Goal: Task Accomplishment & Management: Complete application form

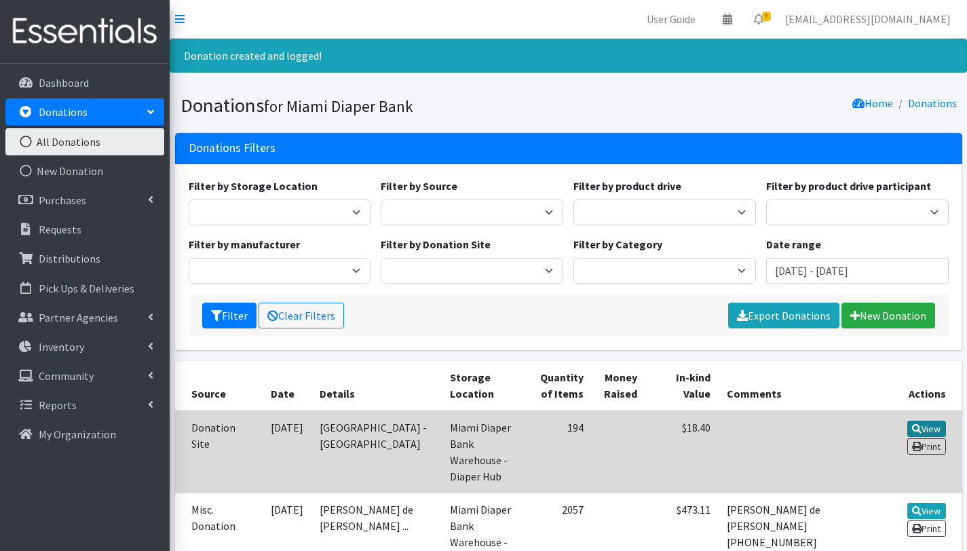
click at [940, 429] on link "View" at bounding box center [926, 429] width 39 height 16
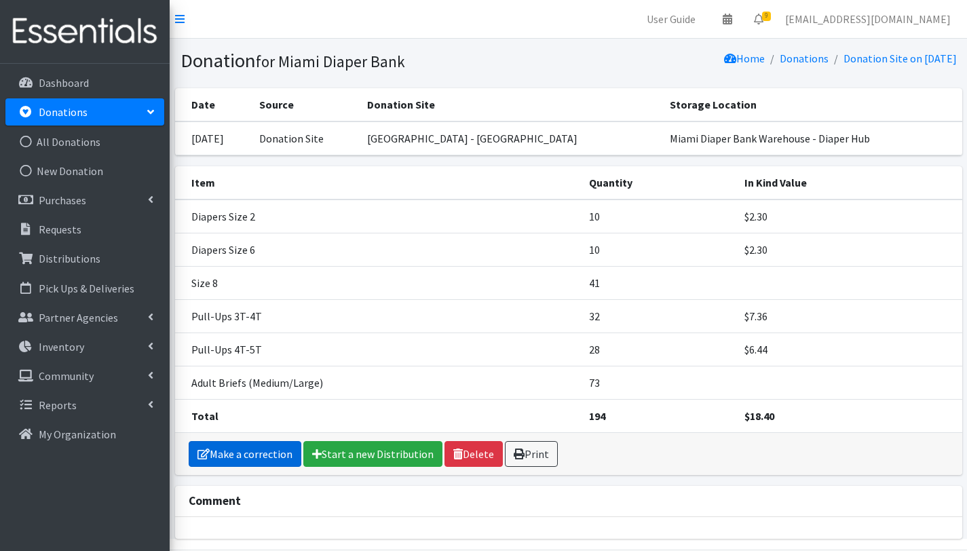
click at [282, 457] on link "Make a correction" at bounding box center [245, 454] width 113 height 26
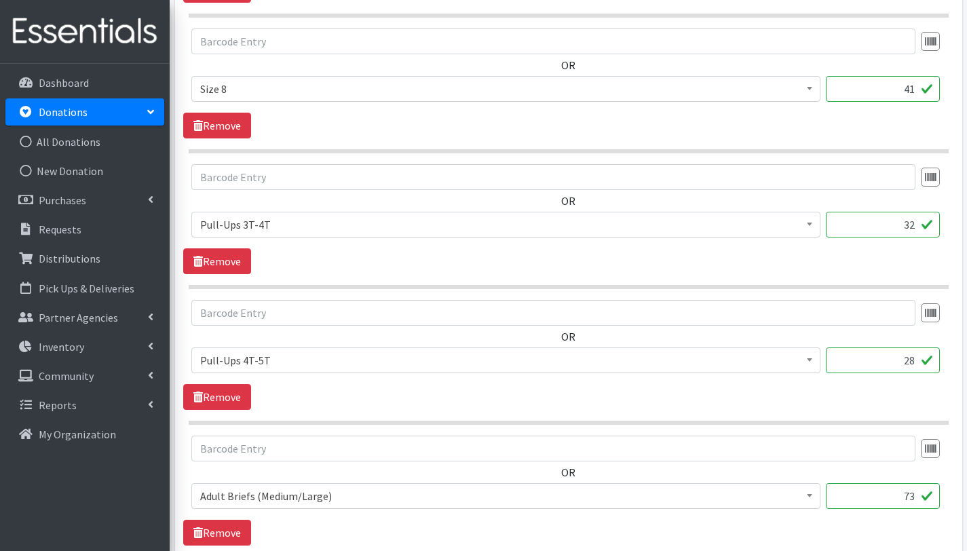
scroll to position [795, 0]
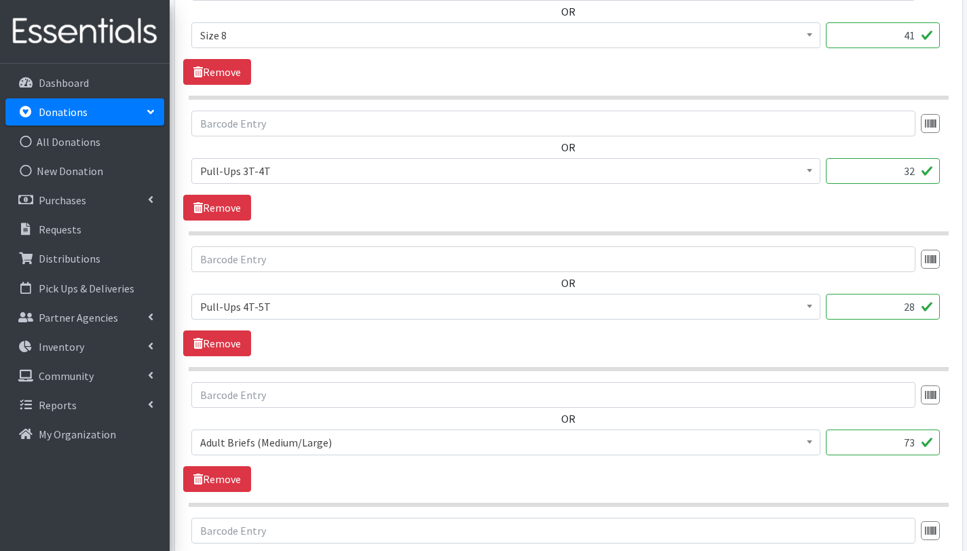
click at [915, 441] on input "73" at bounding box center [883, 443] width 114 height 26
type input "7"
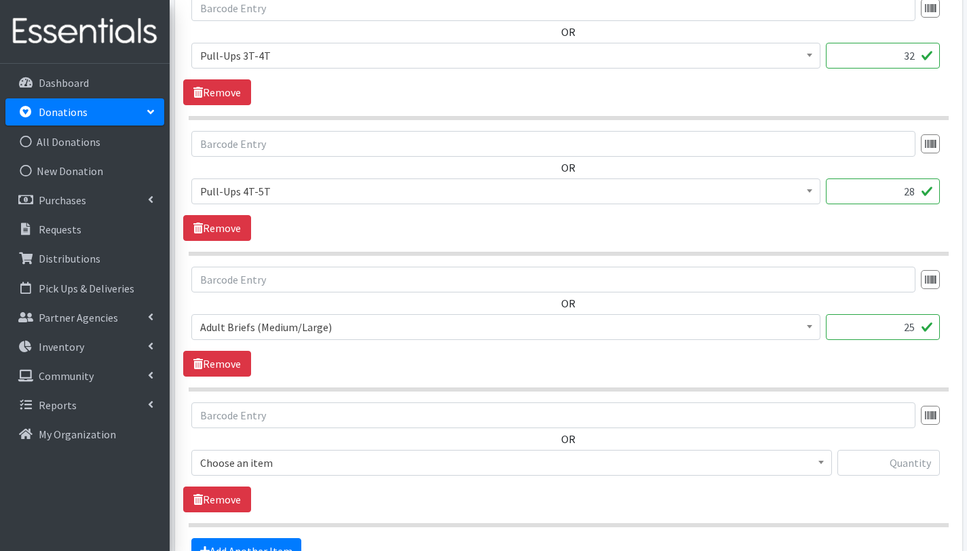
scroll to position [1061, 0]
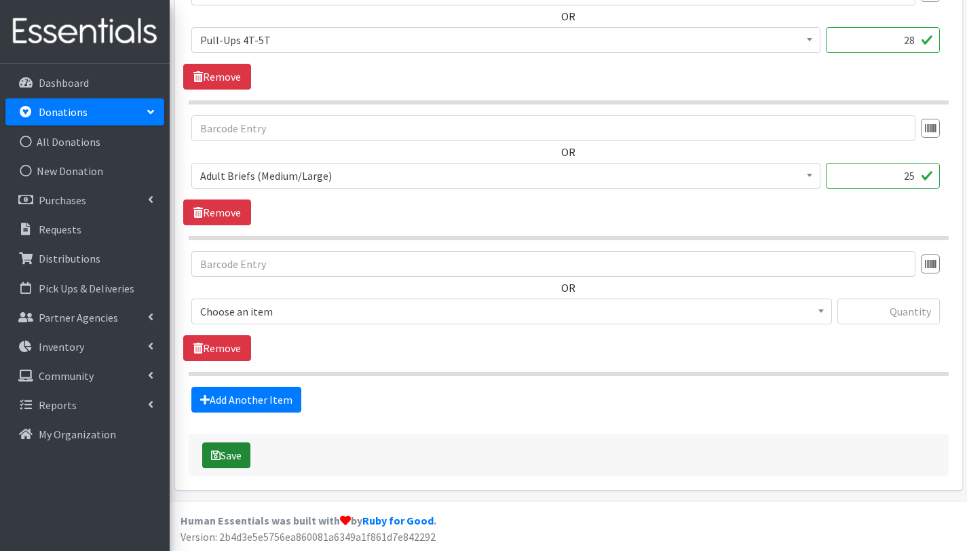
type input "25"
click at [241, 455] on button "Save" at bounding box center [226, 455] width 48 height 26
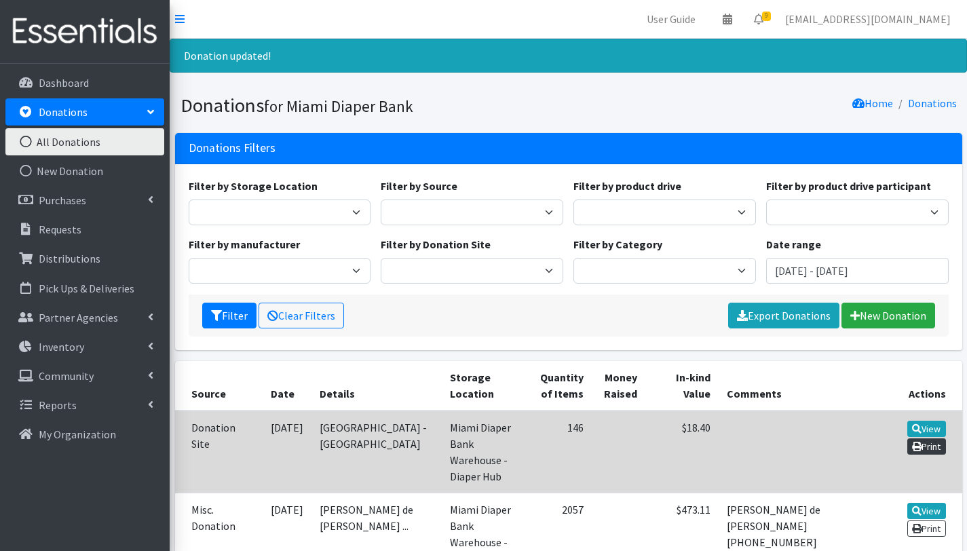
click at [923, 446] on link "Print" at bounding box center [926, 446] width 39 height 16
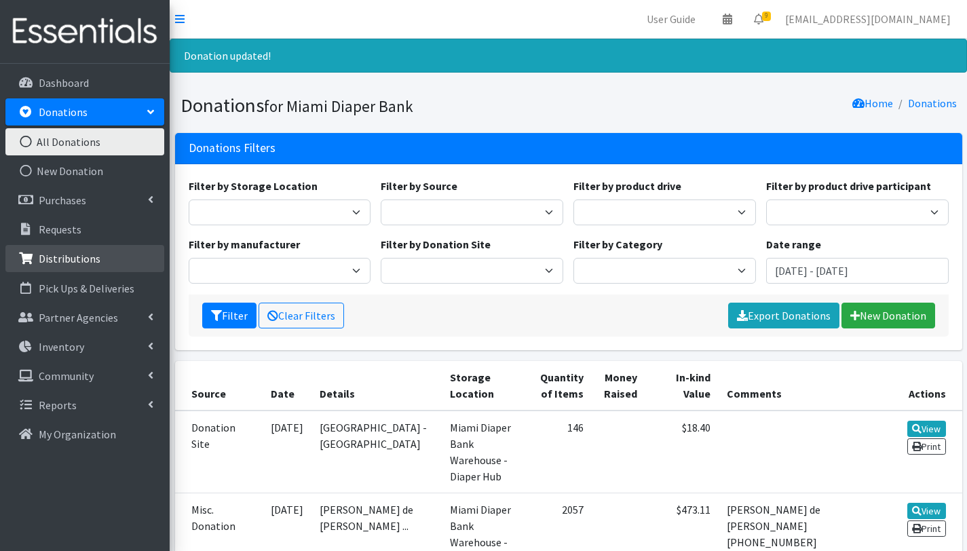
click at [98, 271] on link "Distributions" at bounding box center [84, 258] width 159 height 27
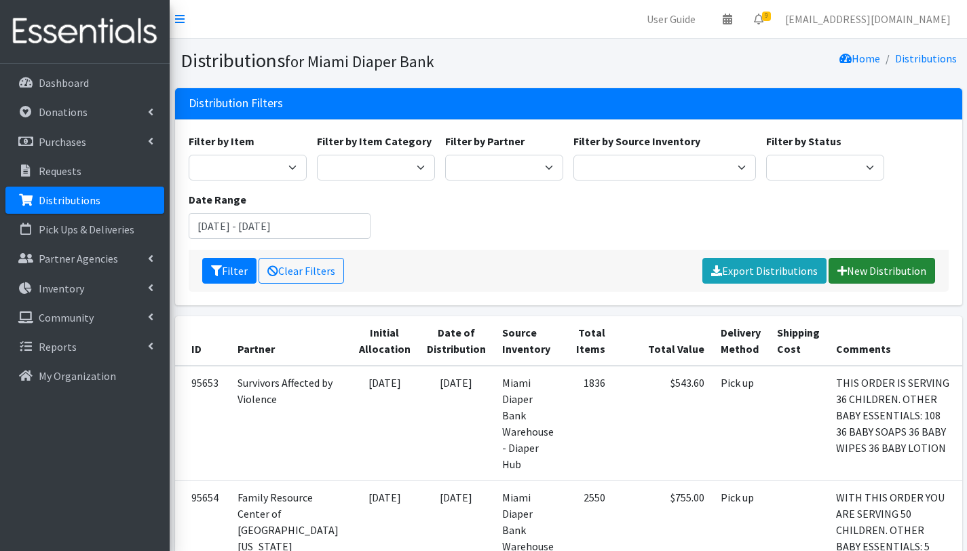
click at [880, 267] on link "New Distribution" at bounding box center [881, 271] width 107 height 26
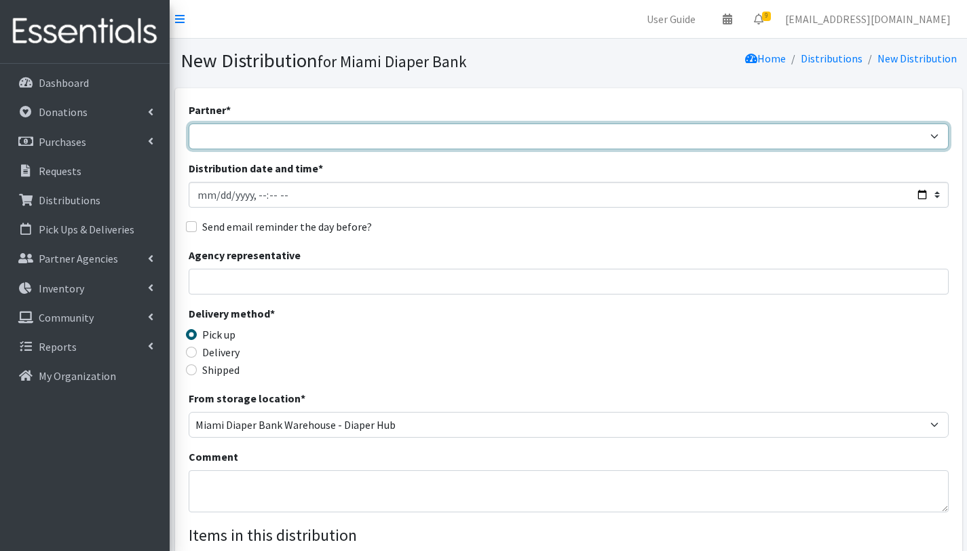
click at [356, 136] on select "A Safe Haven for Newborns Belafonte TACOLCY Center Boys Town South Florida Brid…" at bounding box center [569, 136] width 760 height 26
select select "6808"
click at [189, 123] on select "A Safe Haven for Newborns Belafonte TACOLCY Center Boys Town South Florida Brid…" at bounding box center [569, 136] width 760 height 26
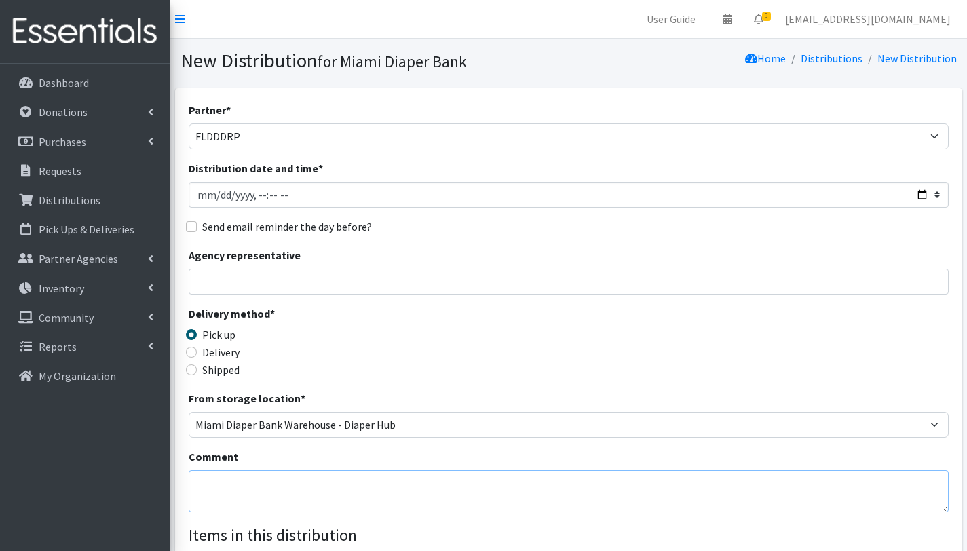
click at [210, 479] on textarea "Comment" at bounding box center [569, 491] width 760 height 42
click at [208, 497] on textarea "SOUTH 1. SEPT 03rd, 2025. With this distribution we are serving 31 children= 22…" at bounding box center [569, 491] width 760 height 42
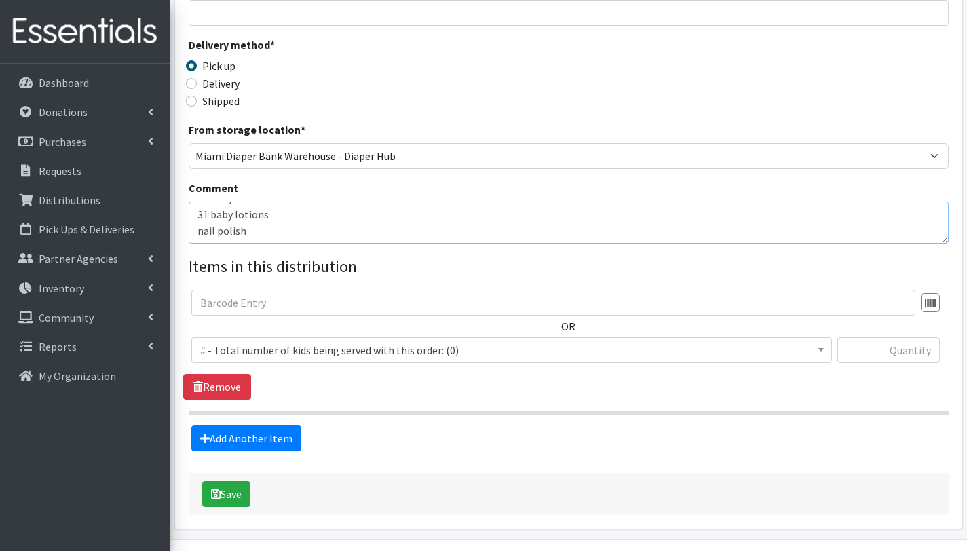
scroll to position [270, 0]
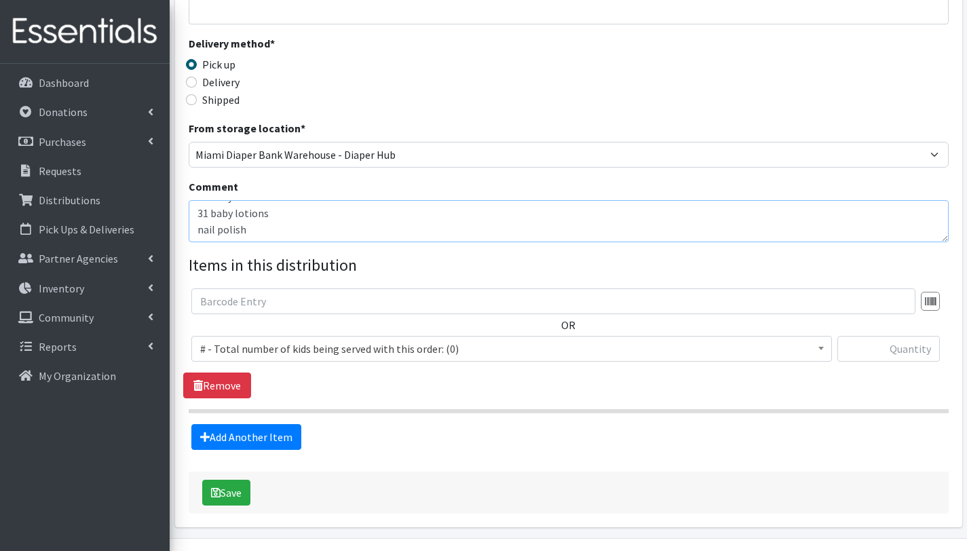
type textarea "SOUTH 1. SEPT 03rd, 2025. With this distribution we are serving 31 children= 22…"
click at [250, 344] on span "# - Total number of kids being served with this order: (0)" at bounding box center [511, 348] width 623 height 19
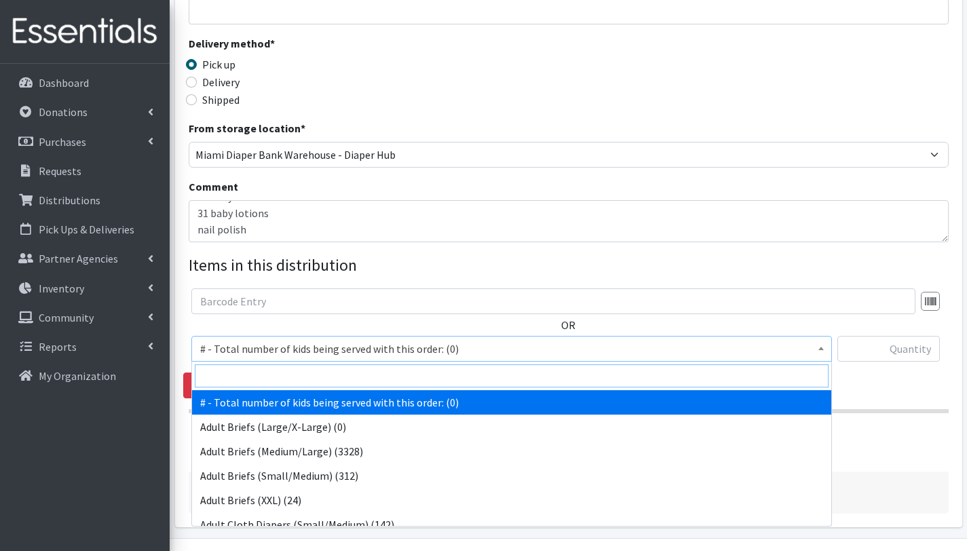
click at [251, 379] on input "search" at bounding box center [512, 375] width 634 height 23
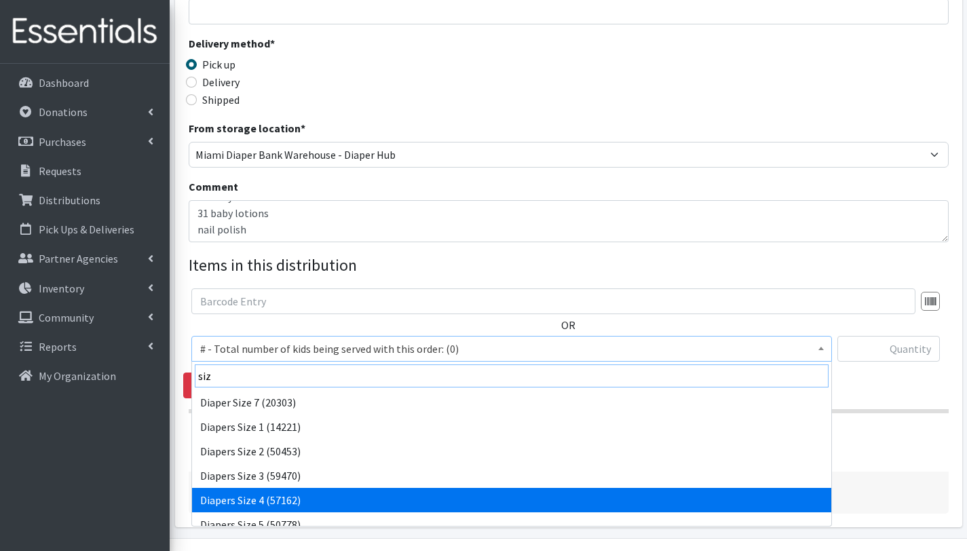
type input "siz"
select select "2661"
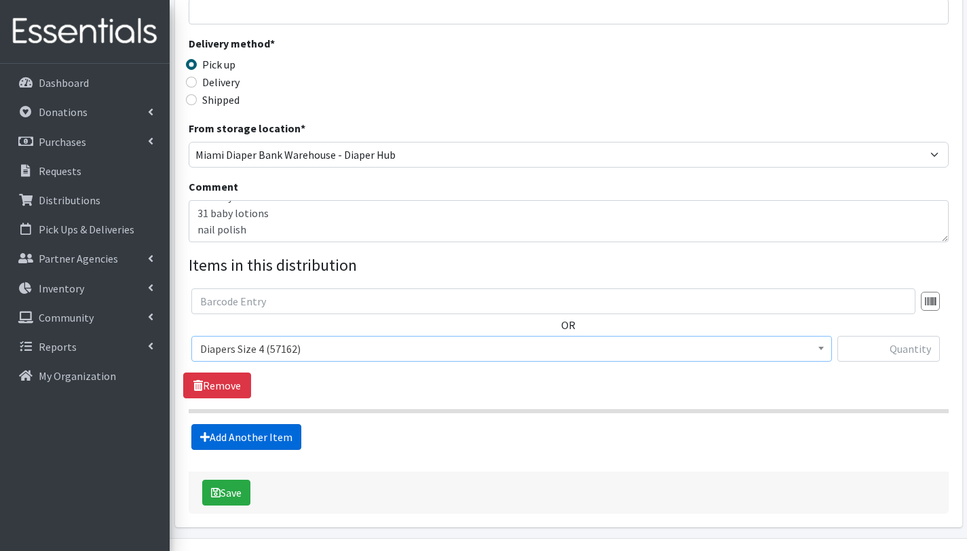
click at [251, 432] on link "Add Another Item" at bounding box center [246, 437] width 110 height 26
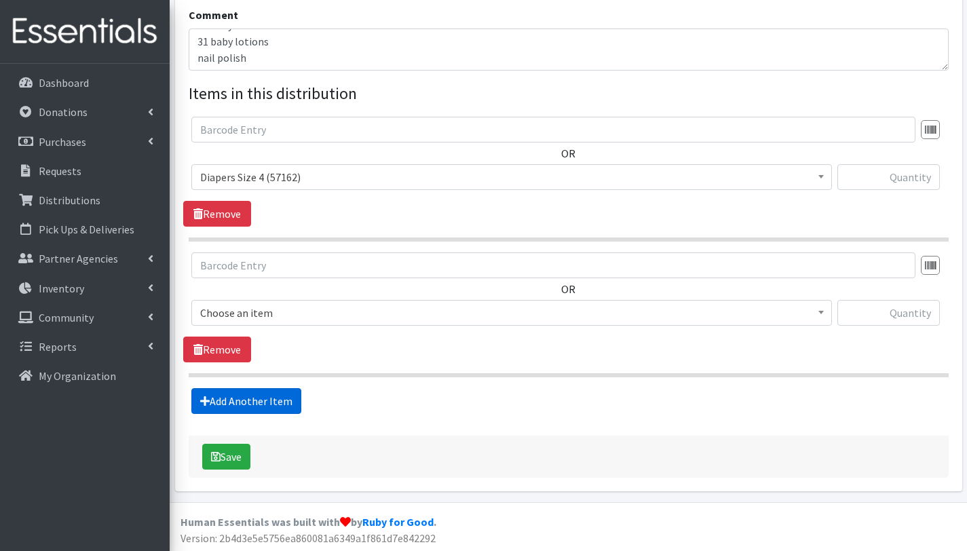
scroll to position [443, 0]
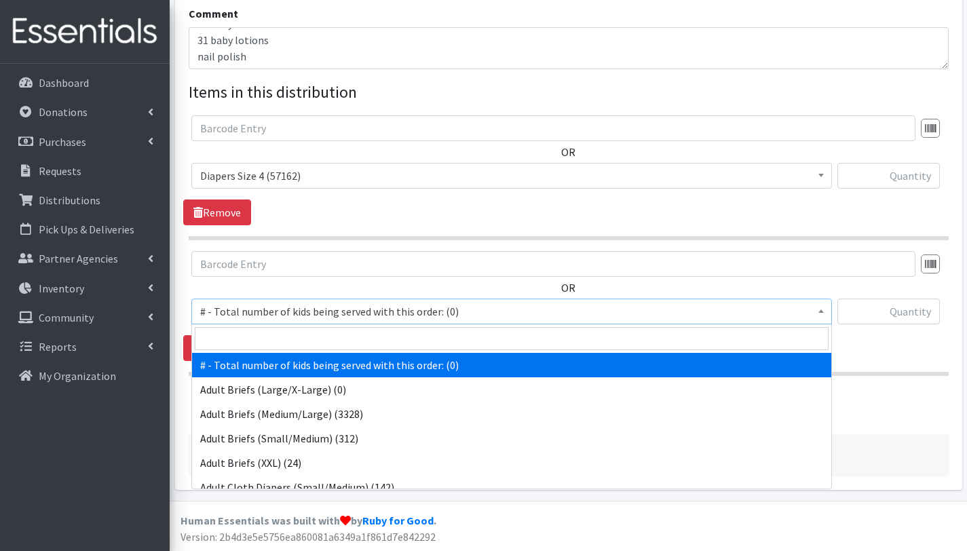
click at [266, 308] on span "# - Total number of kids being served with this order: (0)" at bounding box center [511, 311] width 623 height 19
click at [265, 335] on input "search" at bounding box center [512, 338] width 634 height 23
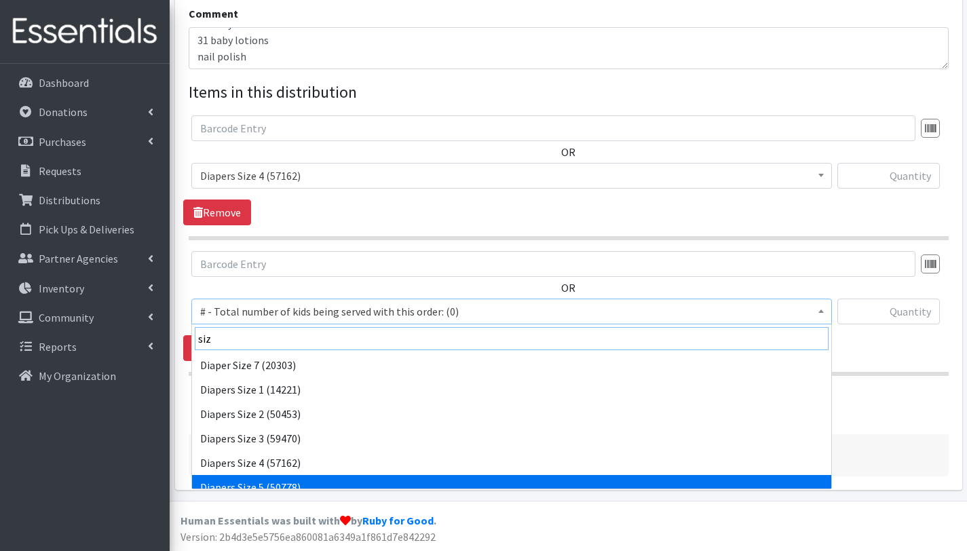
type input "siz"
select select "2652"
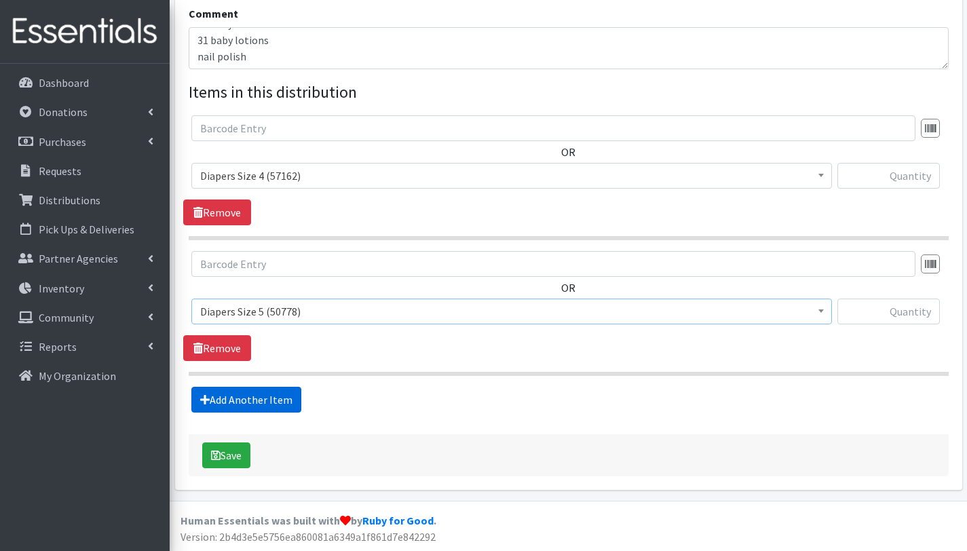
click at [258, 400] on link "Add Another Item" at bounding box center [246, 400] width 110 height 26
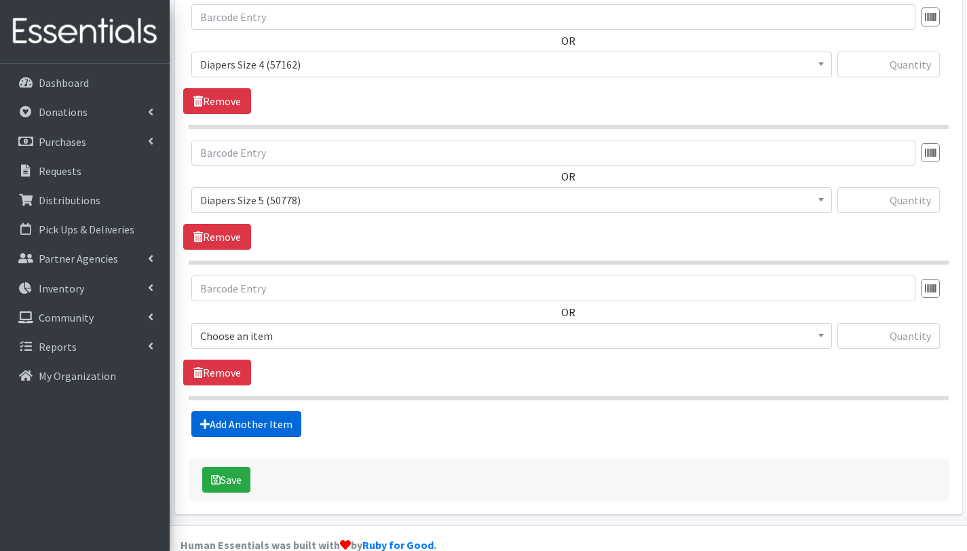
scroll to position [579, 0]
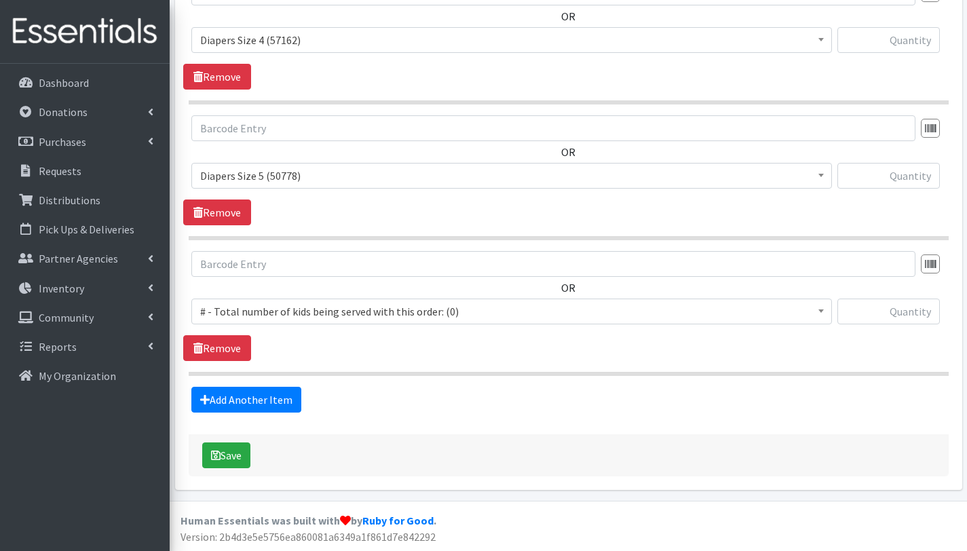
click at [267, 309] on span "# - Total number of kids being served with this order: (0)" at bounding box center [511, 311] width 623 height 19
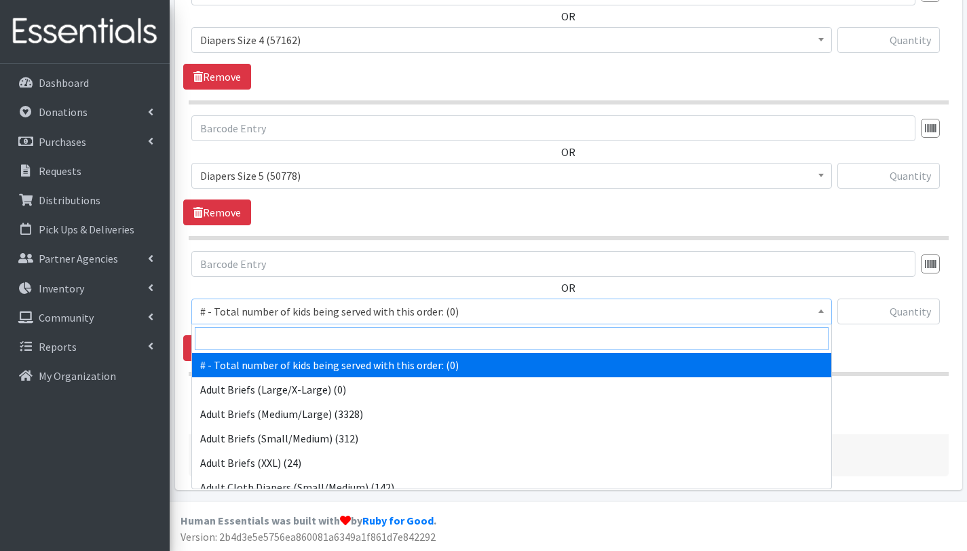
click at [269, 342] on input "search" at bounding box center [512, 338] width 634 height 23
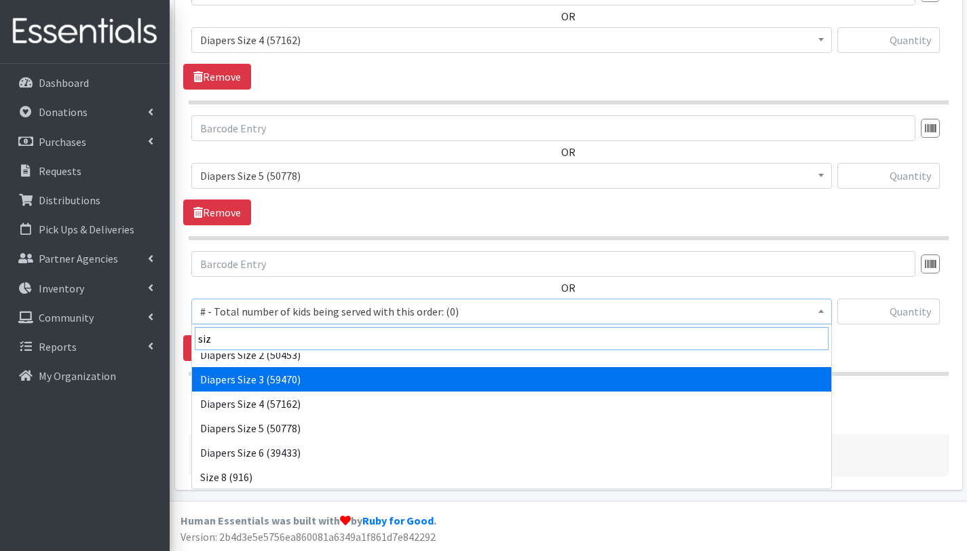
scroll to position [60, 0]
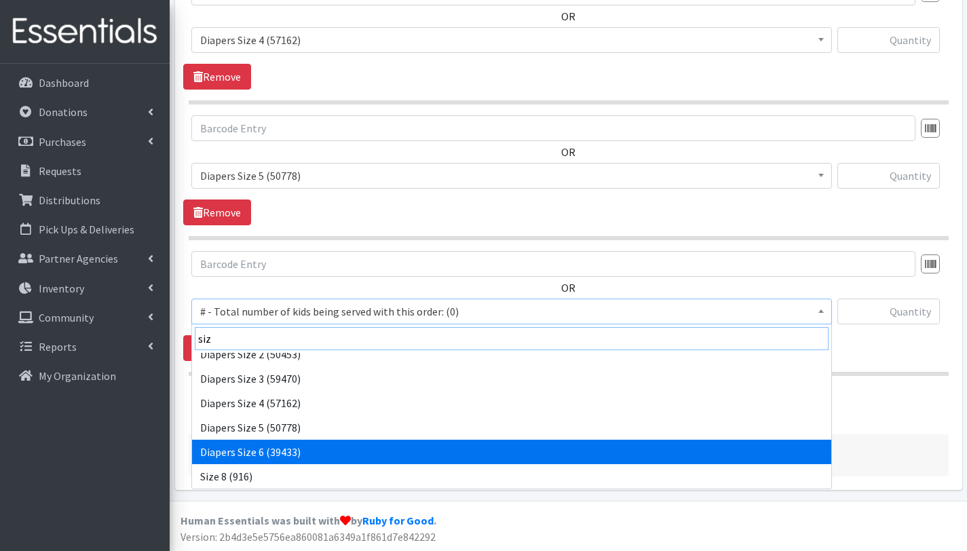
type input "siz"
select select "2674"
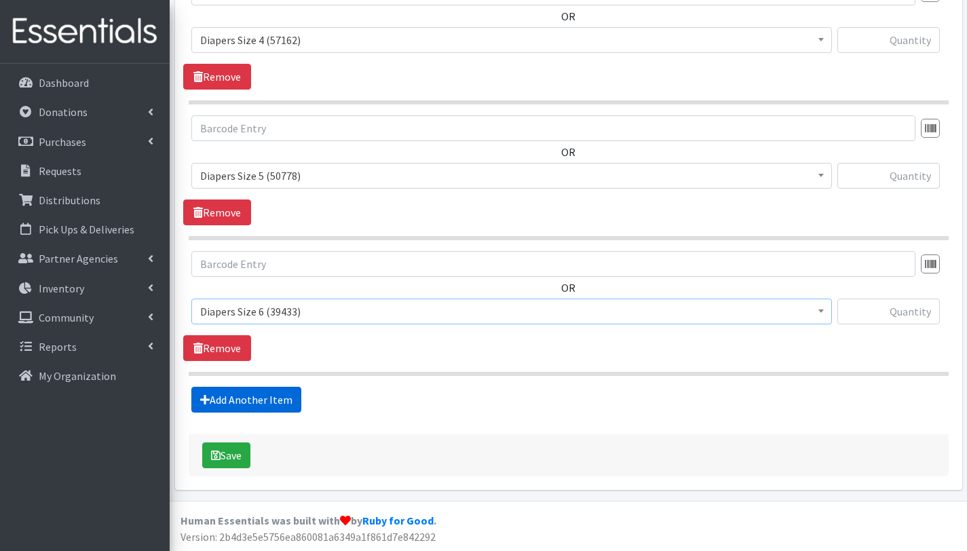
click at [265, 400] on link "Add Another Item" at bounding box center [246, 400] width 110 height 26
click at [296, 306] on span "# - Total number of kids being served with this order: (0)" at bounding box center [511, 311] width 623 height 19
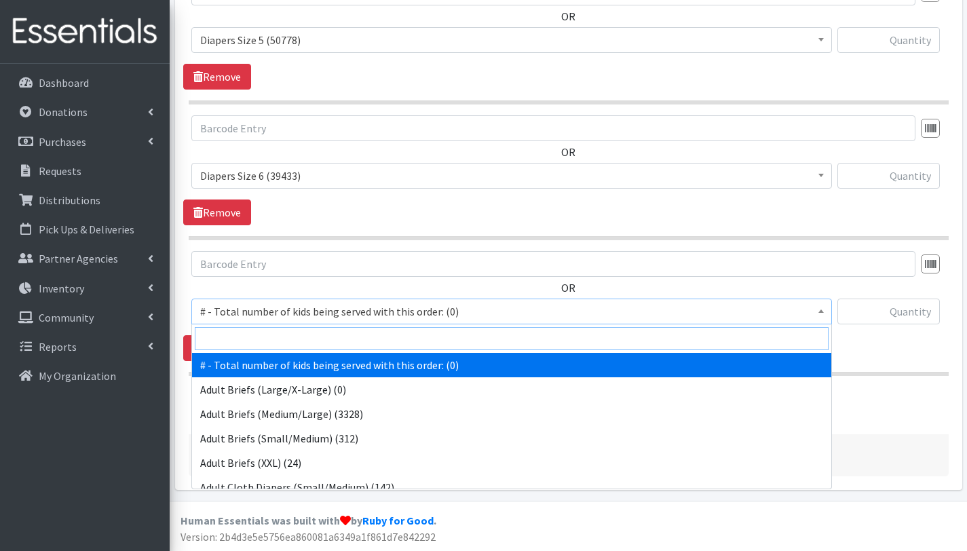
click at [295, 339] on input "search" at bounding box center [512, 338] width 634 height 23
type input "siz"
select select "12644"
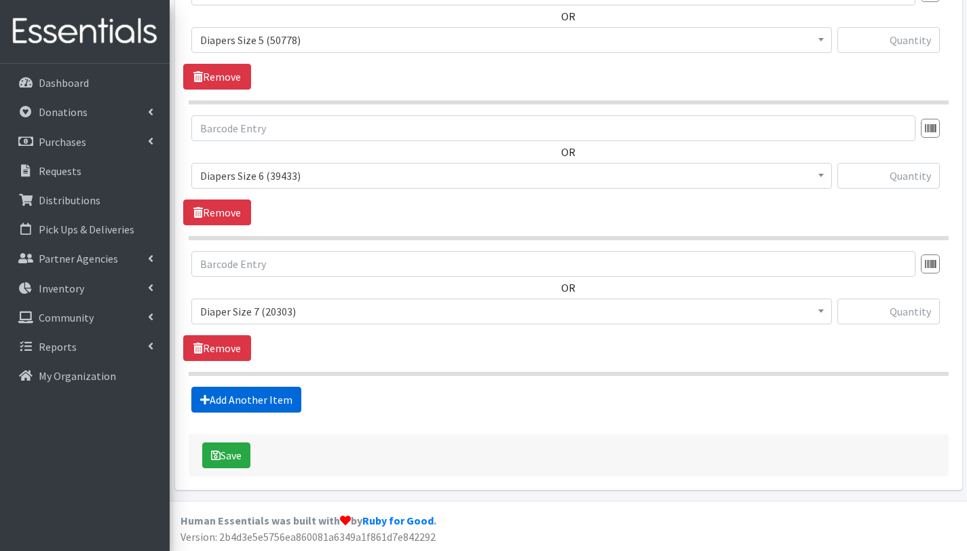
click at [233, 395] on link "Add Another Item" at bounding box center [246, 400] width 110 height 26
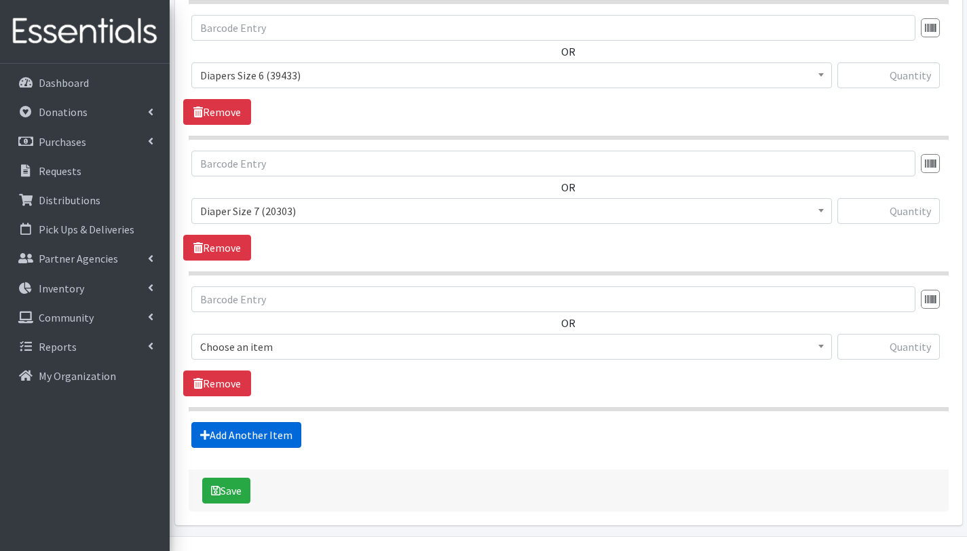
scroll to position [850, 0]
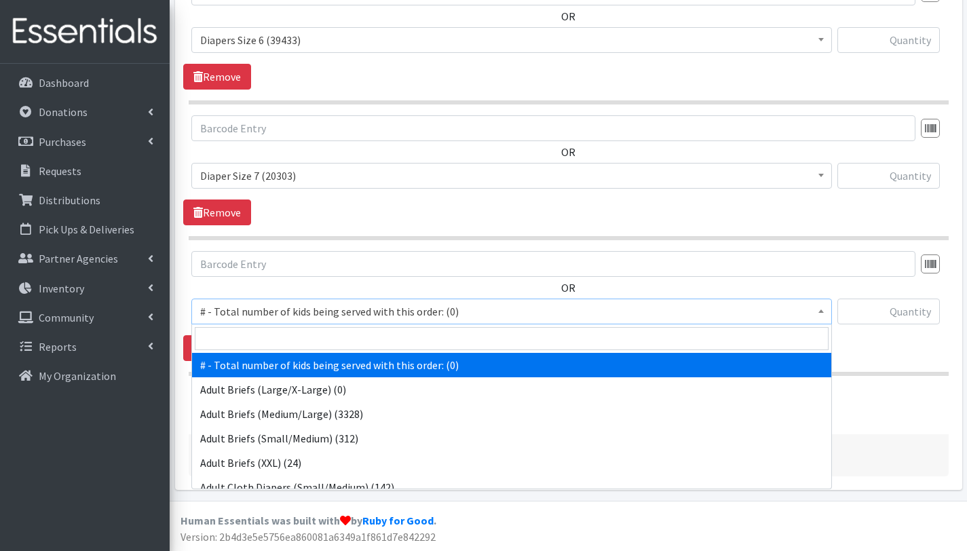
click at [263, 303] on span "# - Total number of kids being served with this order: (0)" at bounding box center [511, 311] width 623 height 19
click at [261, 336] on input "search" at bounding box center [512, 338] width 634 height 23
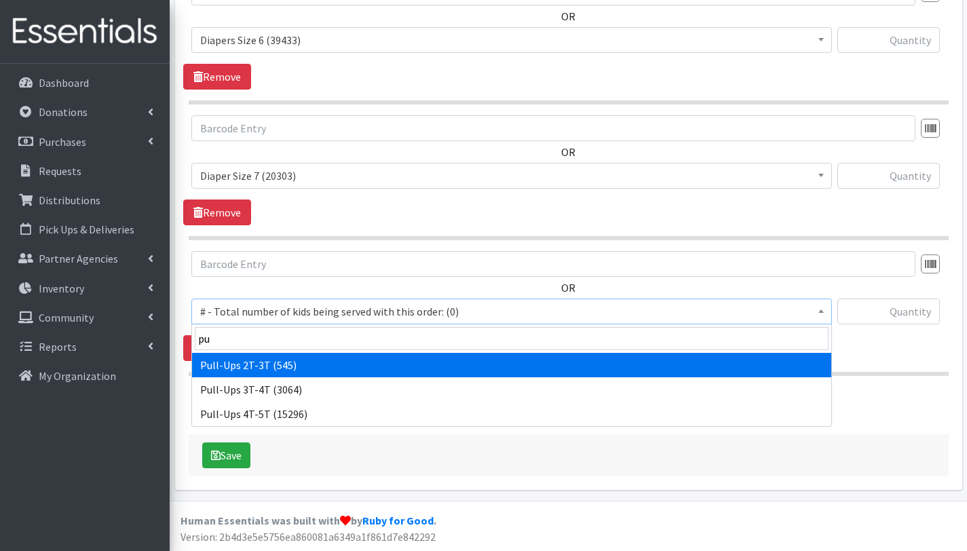
type input "pu"
select select "2644"
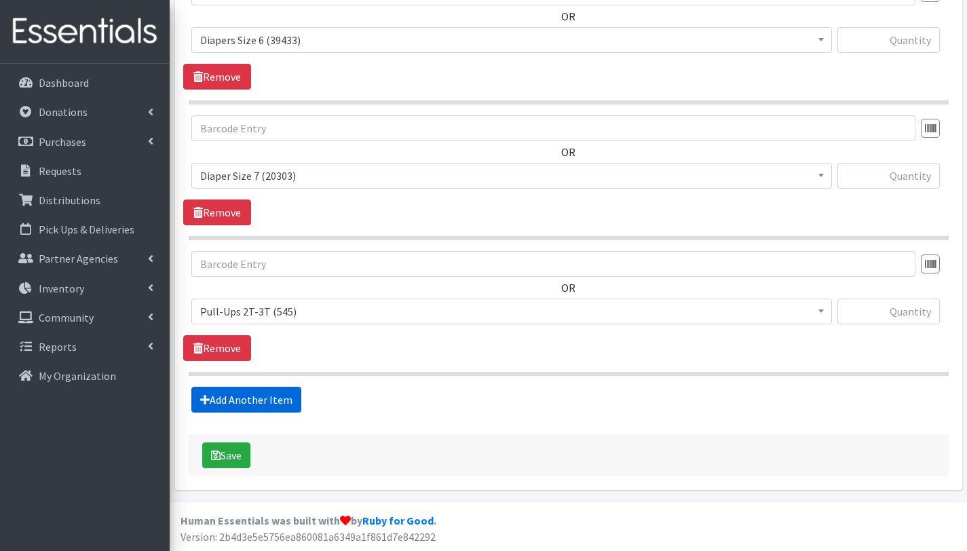
click at [248, 396] on link "Add Another Item" at bounding box center [246, 400] width 110 height 26
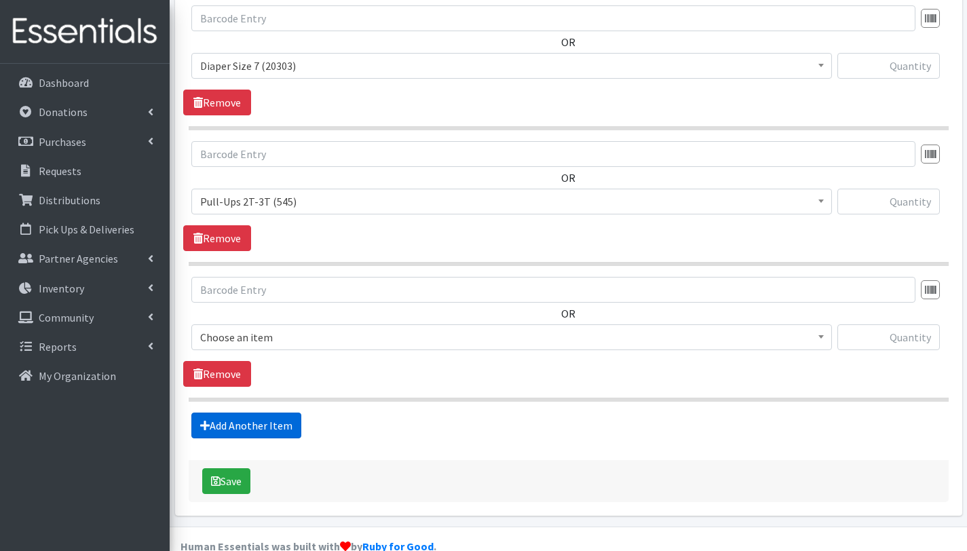
scroll to position [986, 0]
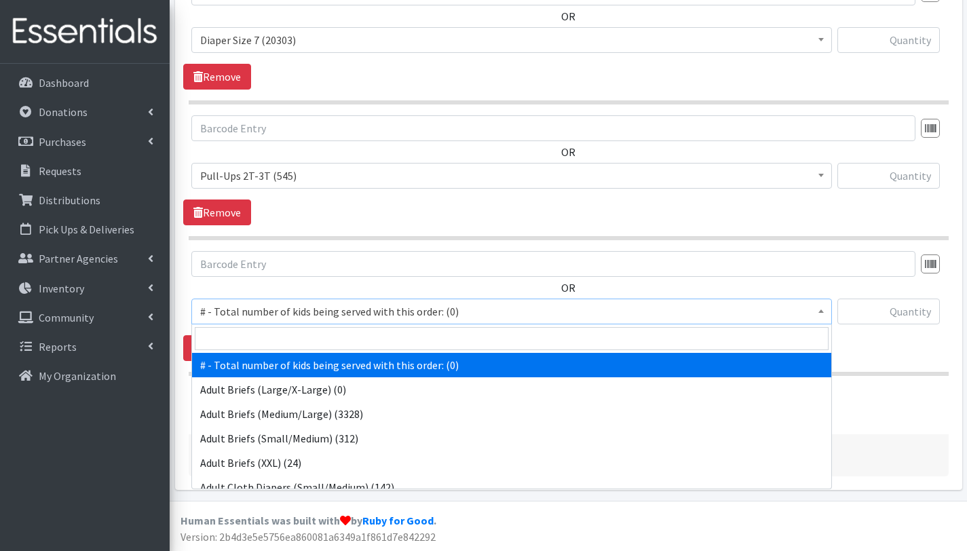
click at [269, 302] on span "# - Total number of kids being served with this order: (0)" at bounding box center [511, 311] width 623 height 19
click at [266, 344] on input "search" at bounding box center [512, 338] width 634 height 23
type input "s"
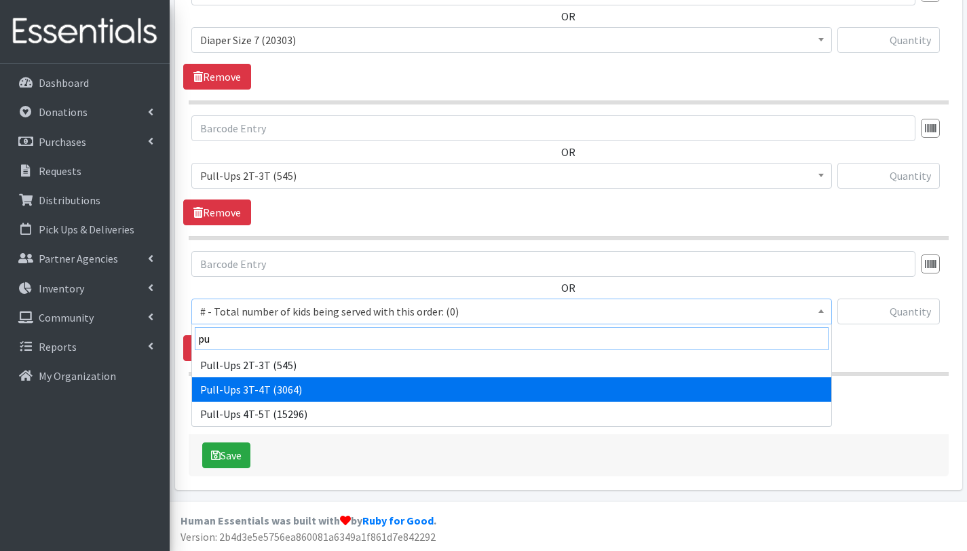
type input "pu"
select select "2679"
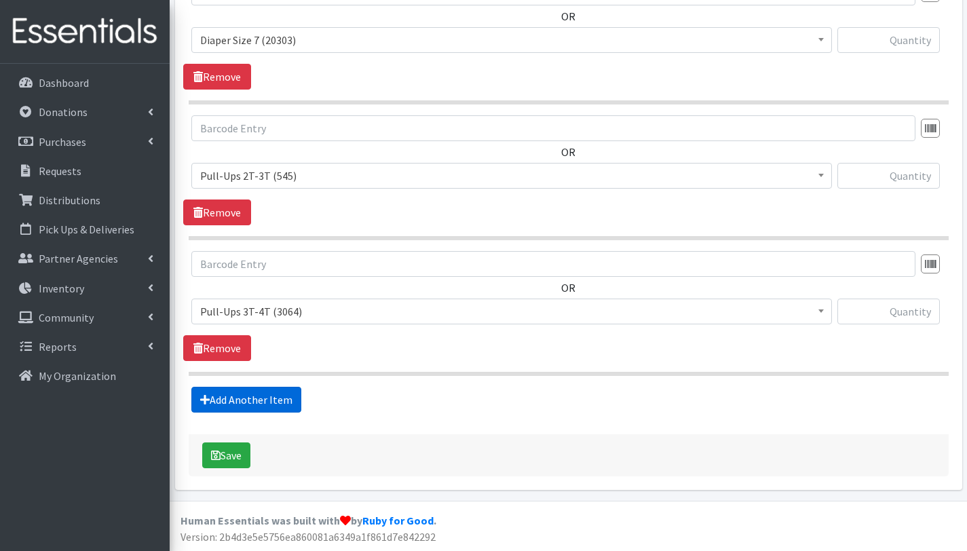
click at [278, 397] on link "Add Another Item" at bounding box center [246, 400] width 110 height 26
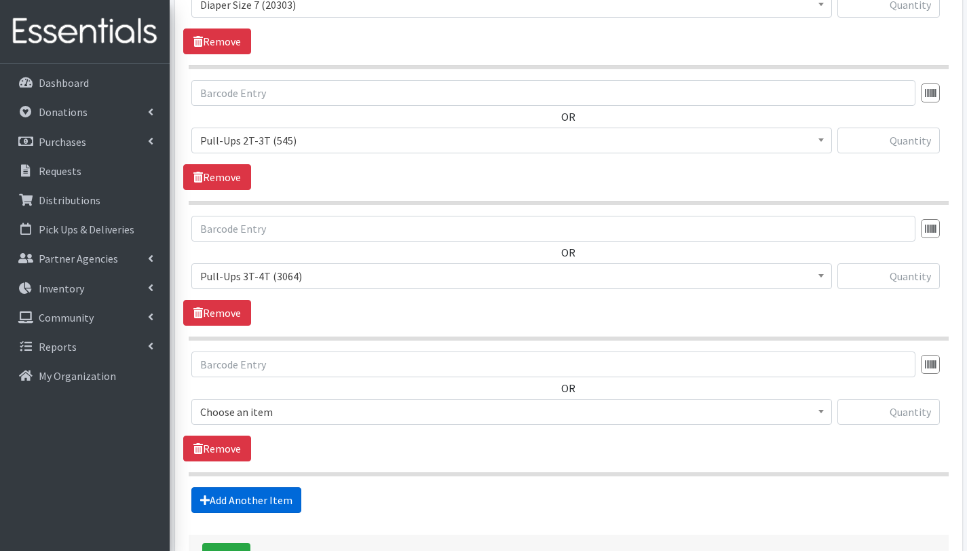
scroll to position [1122, 0]
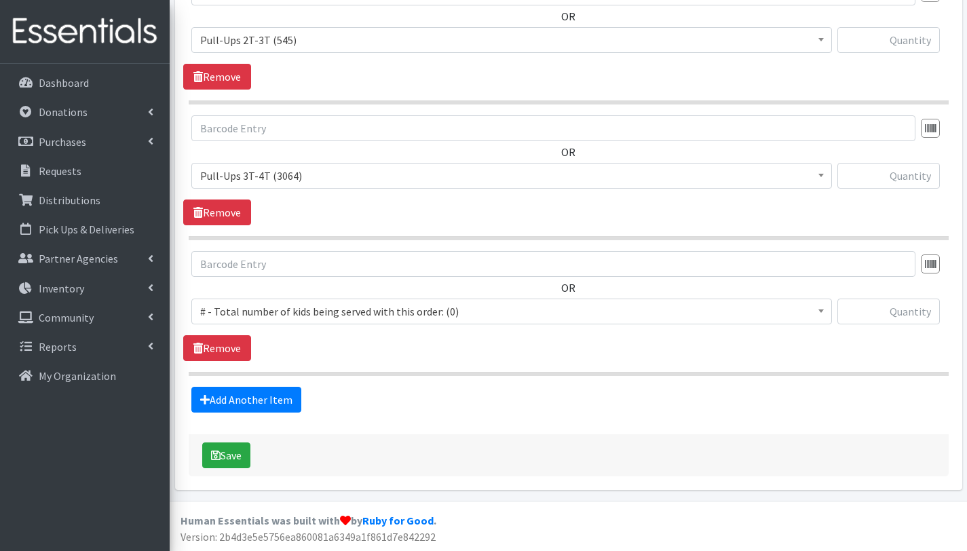
click at [286, 311] on span "# - Total number of kids being served with this order: (0)" at bounding box center [511, 311] width 623 height 19
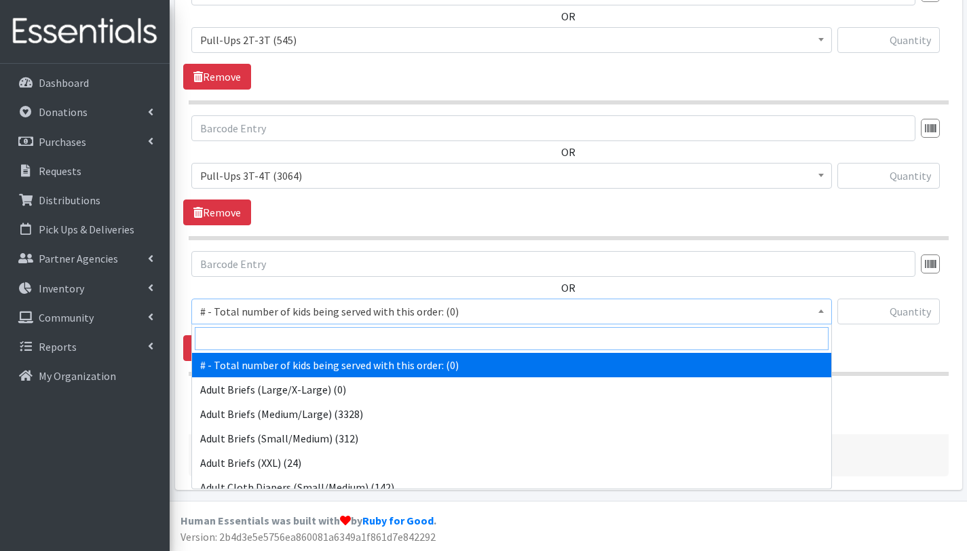
click at [279, 337] on input "search" at bounding box center [512, 338] width 634 height 23
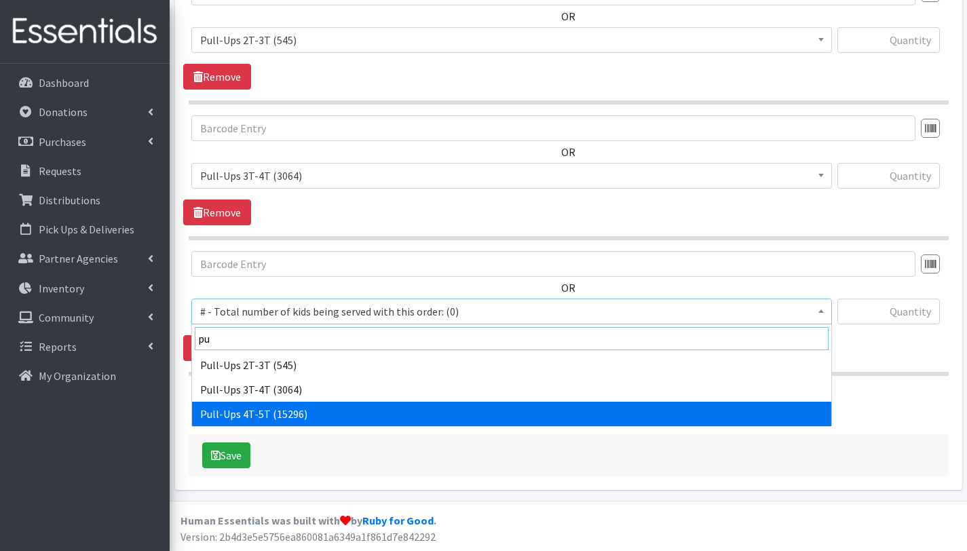
type input "pu"
select select "2680"
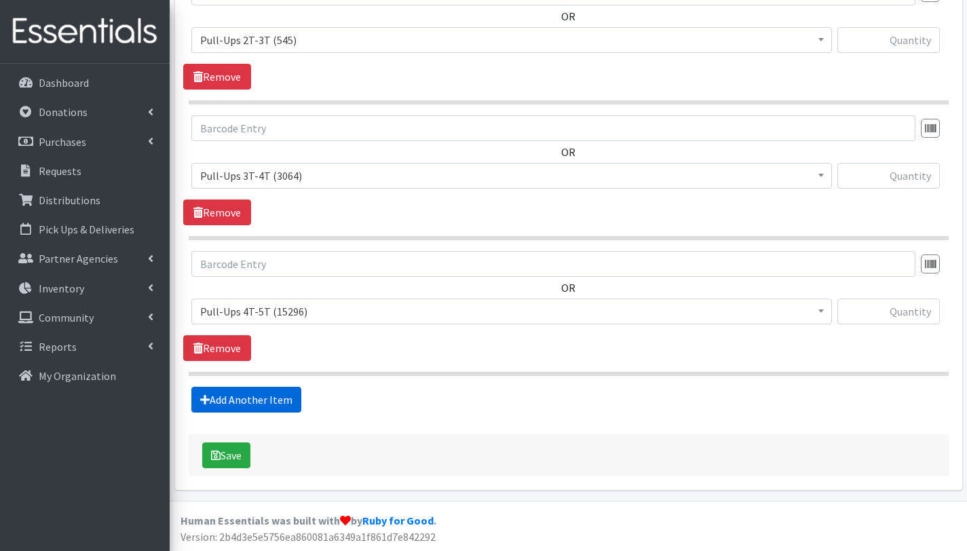
click at [250, 398] on link "Add Another Item" at bounding box center [246, 400] width 110 height 26
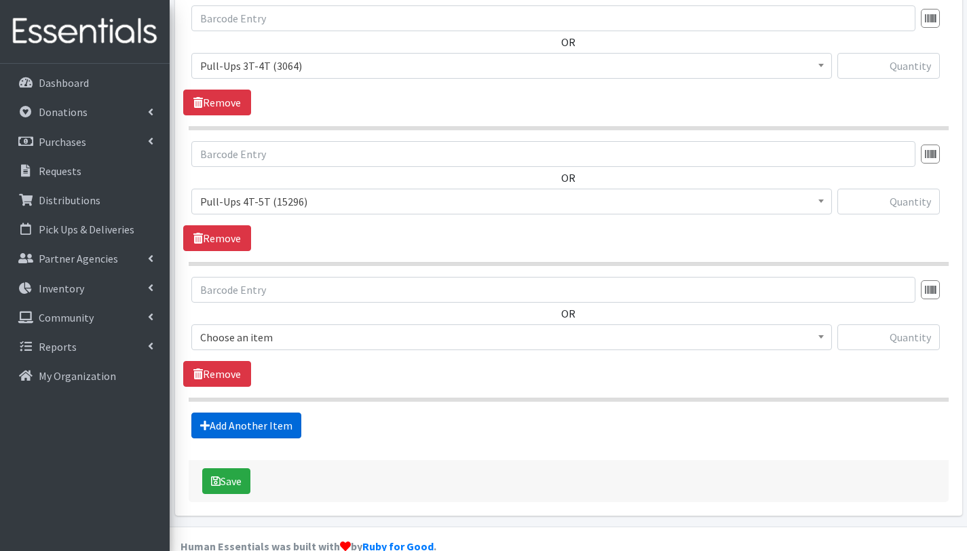
scroll to position [1257, 0]
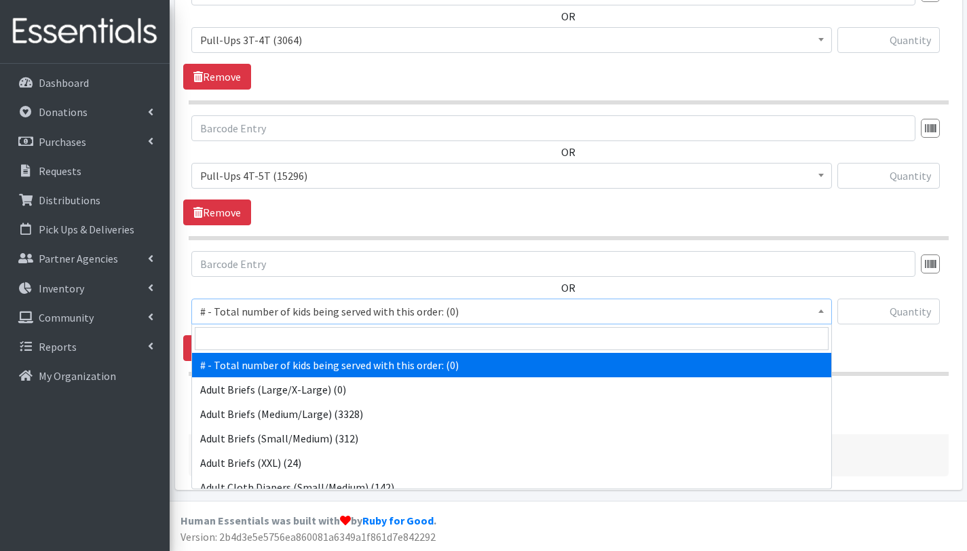
click at [280, 309] on span "# - Total number of kids being served with this order: (0)" at bounding box center [511, 311] width 623 height 19
click at [283, 329] on input "search" at bounding box center [512, 338] width 634 height 23
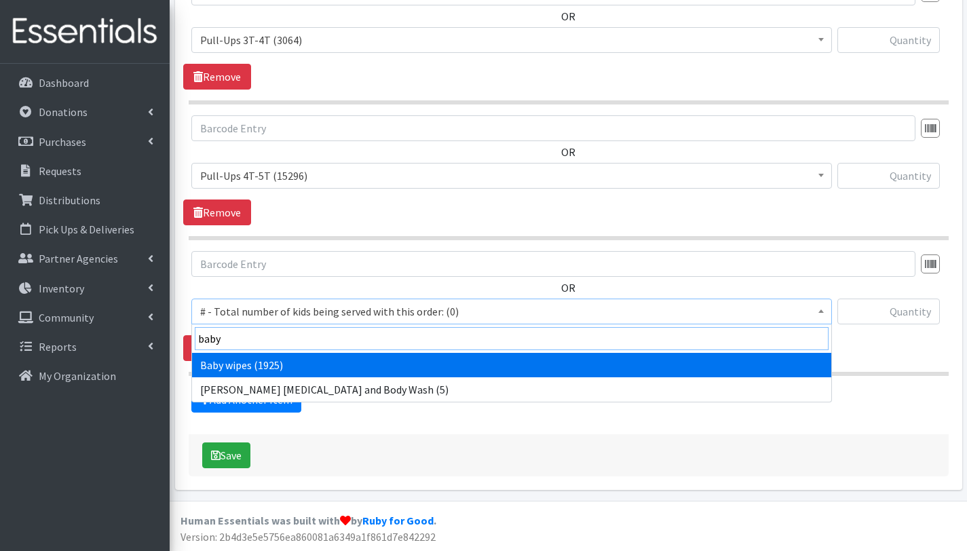
type input "baby"
select select "2649"
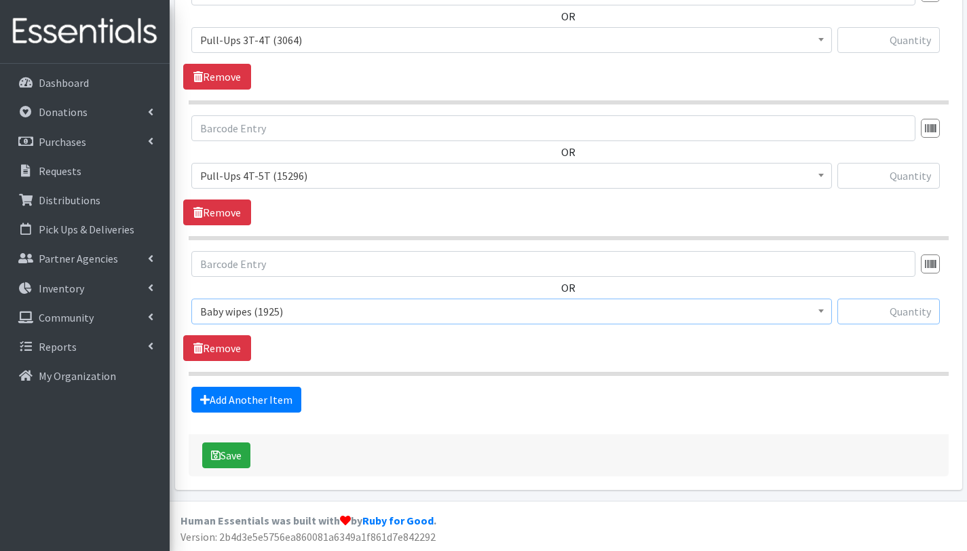
click at [902, 314] on input "text" at bounding box center [888, 312] width 102 height 26
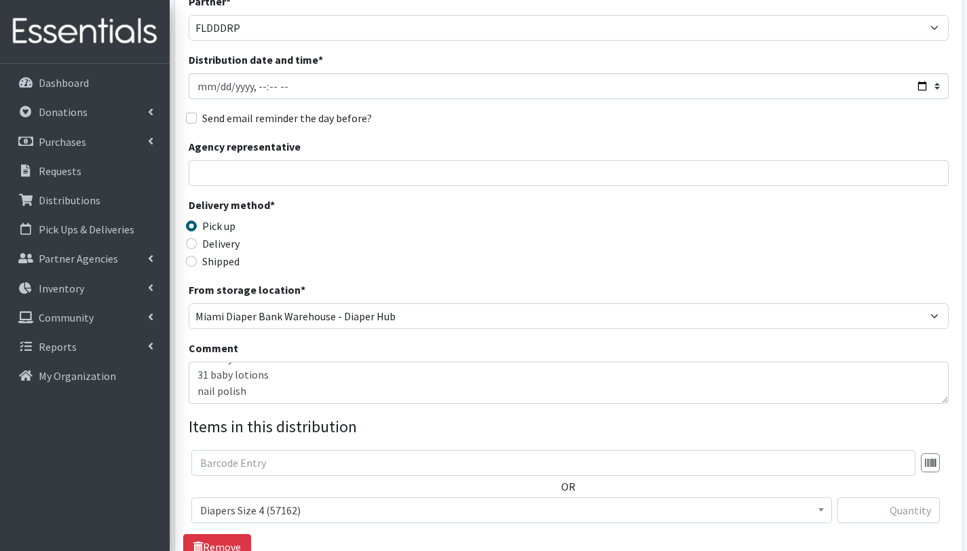
scroll to position [0, 0]
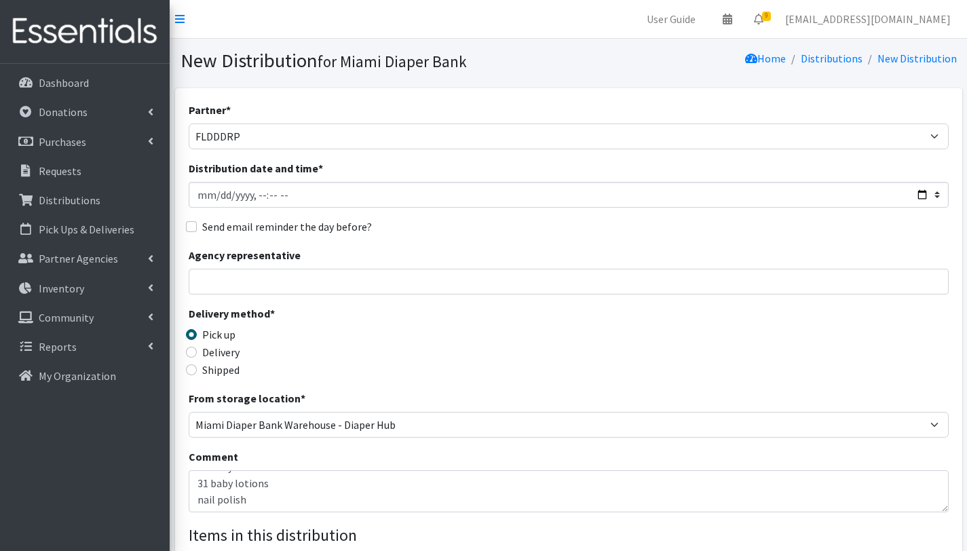
type input "31"
click at [279, 487] on textarea "SOUTH 1. SEPT 03rd, 2025. With this distribution we are serving 31 children= 22…" at bounding box center [569, 491] width 760 height 42
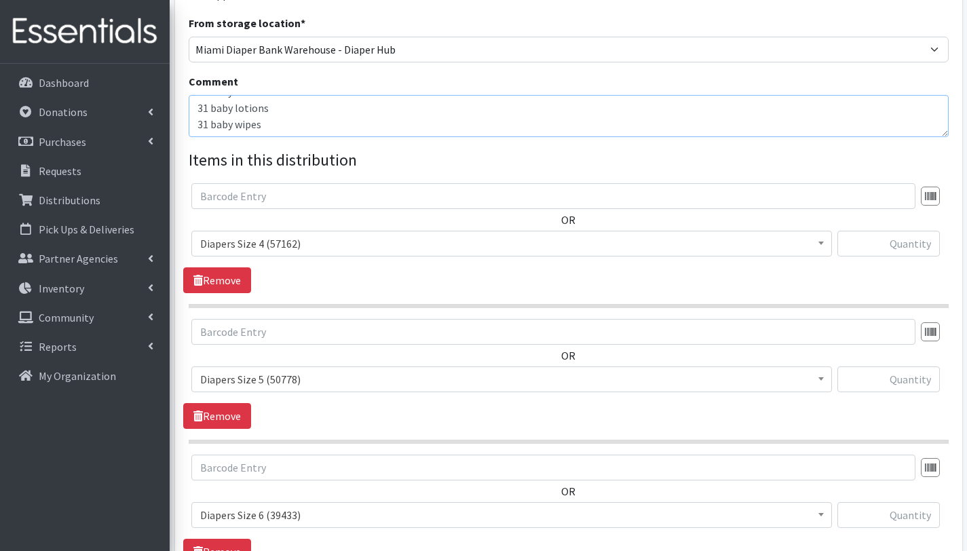
scroll to position [376, 0]
type textarea "SOUTH 1. SEPT 03rd, 2025. With this distribution we are serving 31 children= 22…"
click at [887, 244] on input "text" at bounding box center [888, 243] width 102 height 26
click at [815, 216] on div "OR # - Total number of kids being served with this order: (0) Adult Briefs (Lar…" at bounding box center [568, 225] width 770 height 84
drag, startPoint x: 931, startPoint y: 241, endPoint x: 909, endPoint y: 243, distance: 22.5
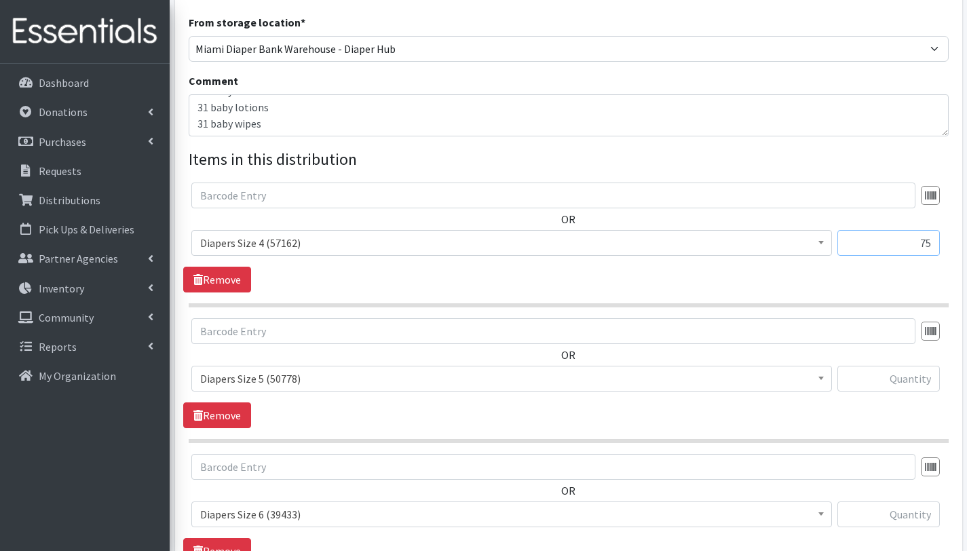
click at [909, 243] on input "75" at bounding box center [888, 243] width 102 height 26
type input "150"
click at [914, 374] on input "text" at bounding box center [888, 379] width 102 height 26
type input "525"
click at [923, 513] on input "text" at bounding box center [888, 514] width 102 height 26
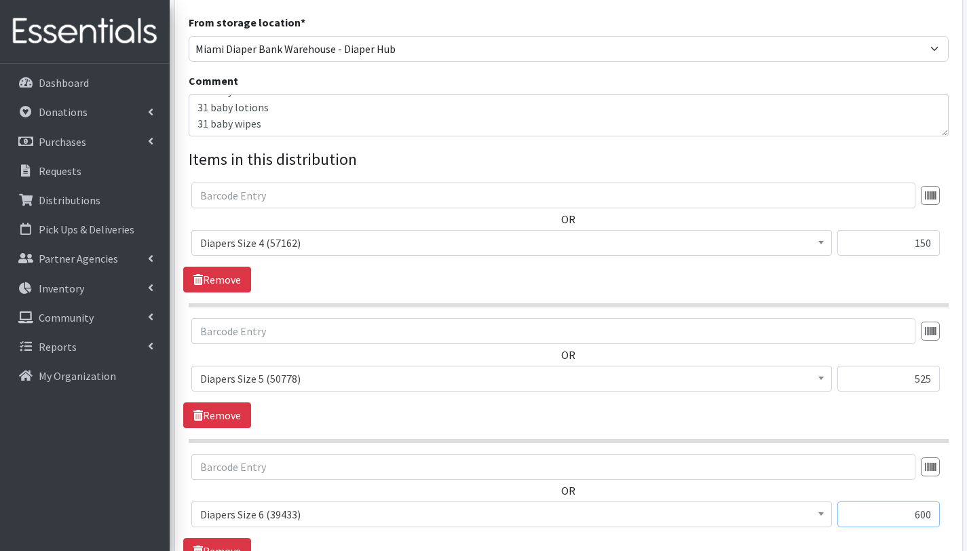
type input "600"
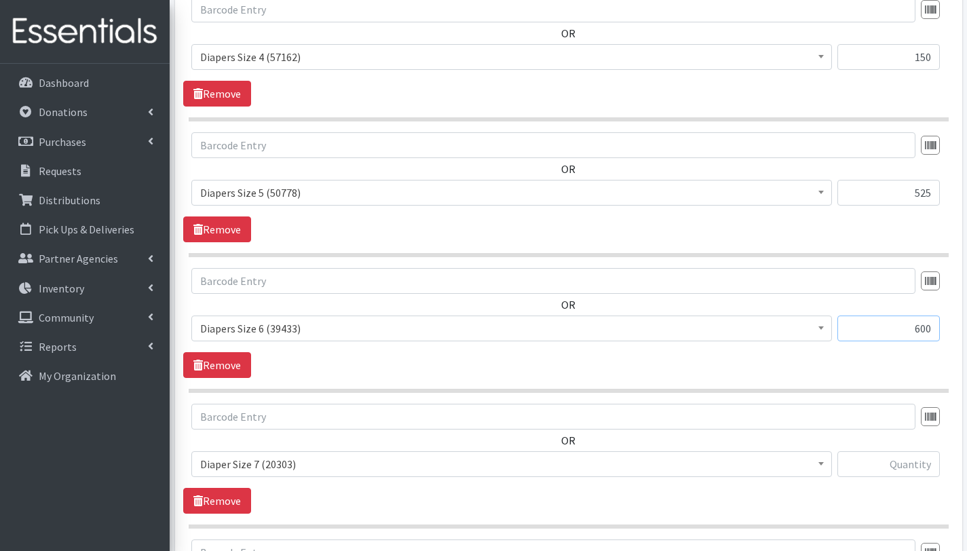
scroll to position [563, 0]
click at [900, 456] on input "text" at bounding box center [888, 463] width 102 height 26
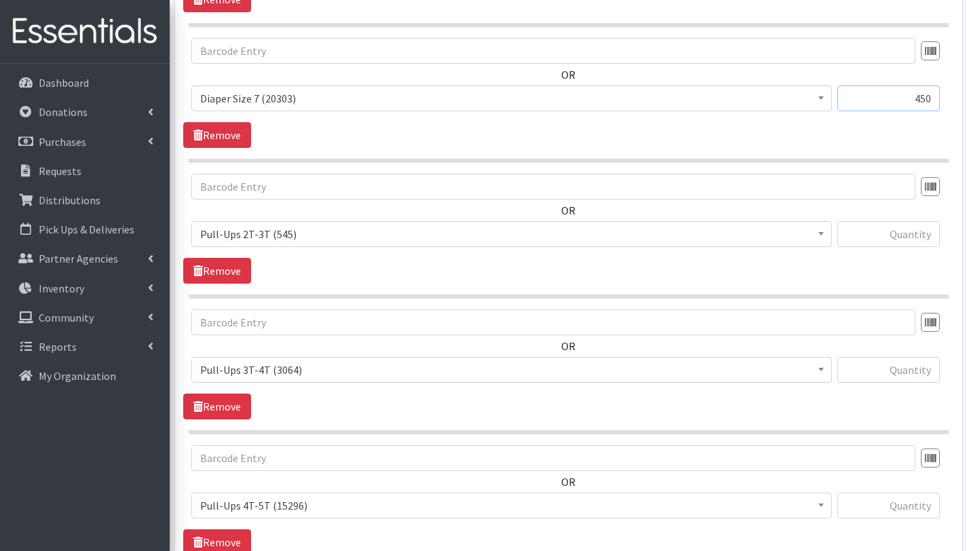
scroll to position [934, 0]
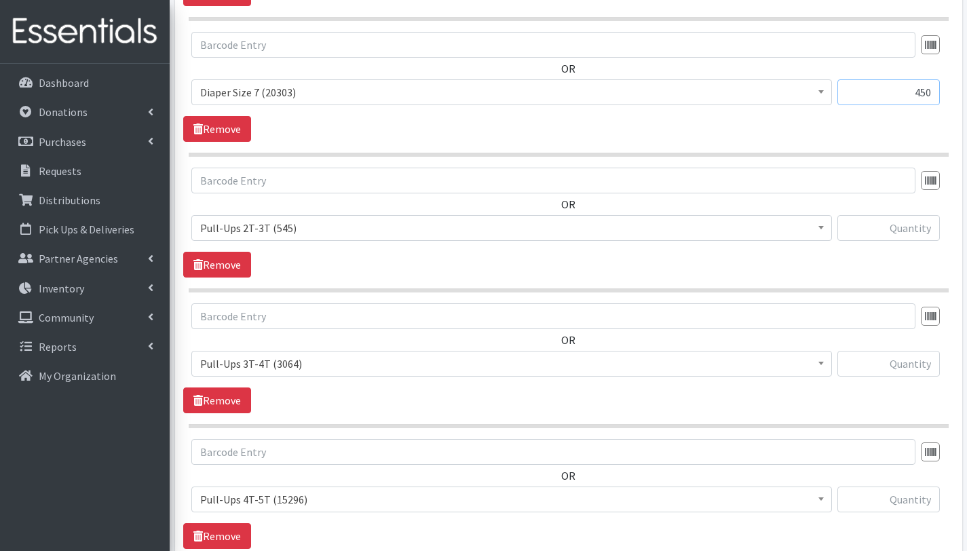
type input "450"
click at [906, 234] on input "text" at bounding box center [888, 228] width 102 height 26
type input "75"
click at [902, 365] on input "text" at bounding box center [888, 364] width 102 height 26
type input "300"
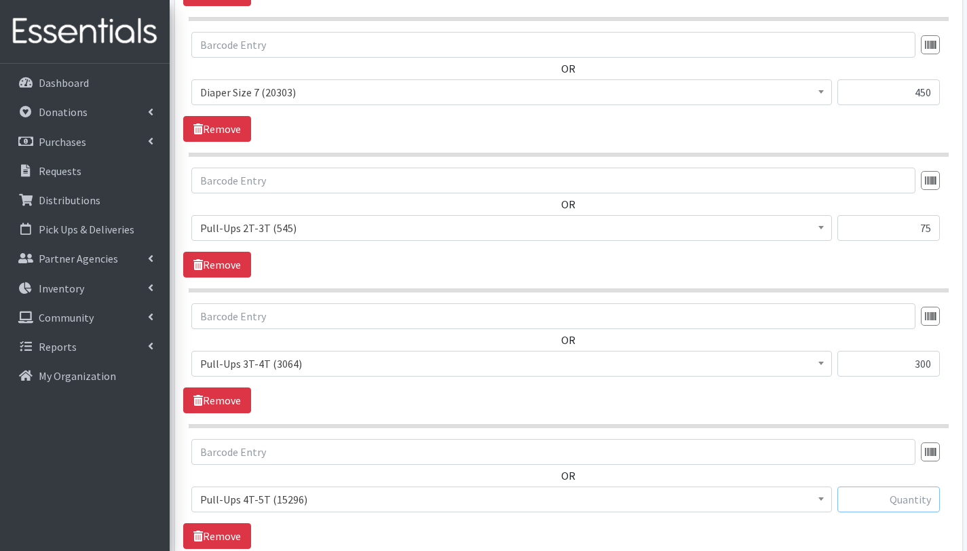
click at [914, 501] on input "text" at bounding box center [888, 499] width 102 height 26
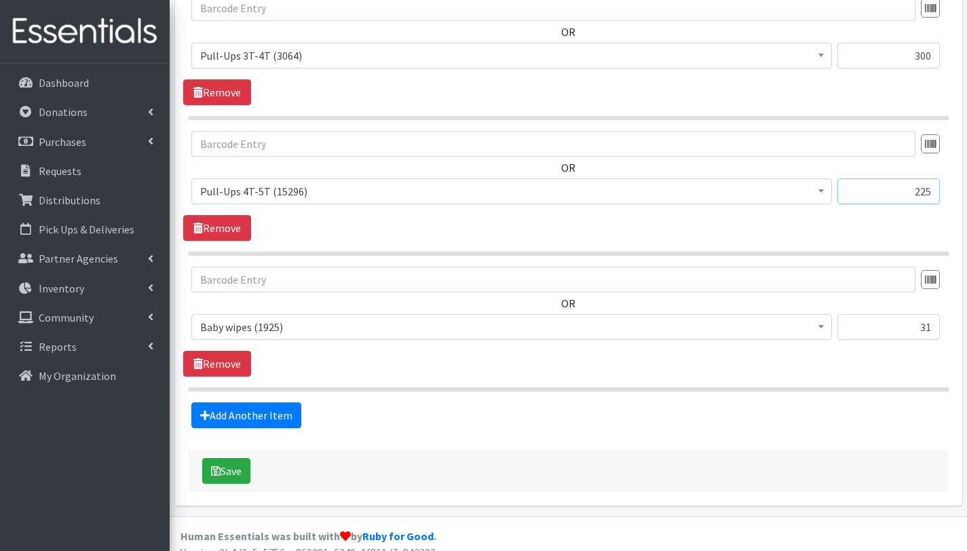
scroll to position [1257, 0]
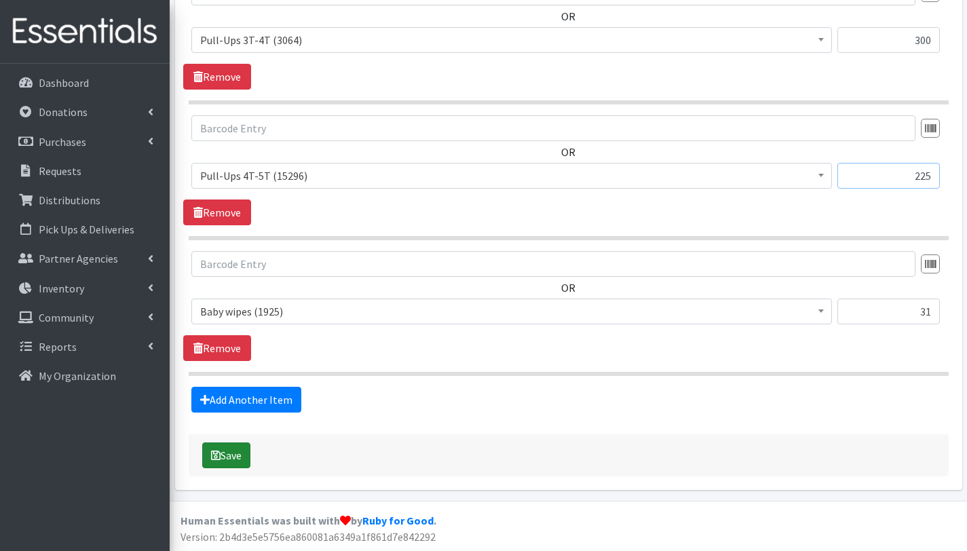
type input "225"
click at [230, 455] on button "Save" at bounding box center [226, 455] width 48 height 26
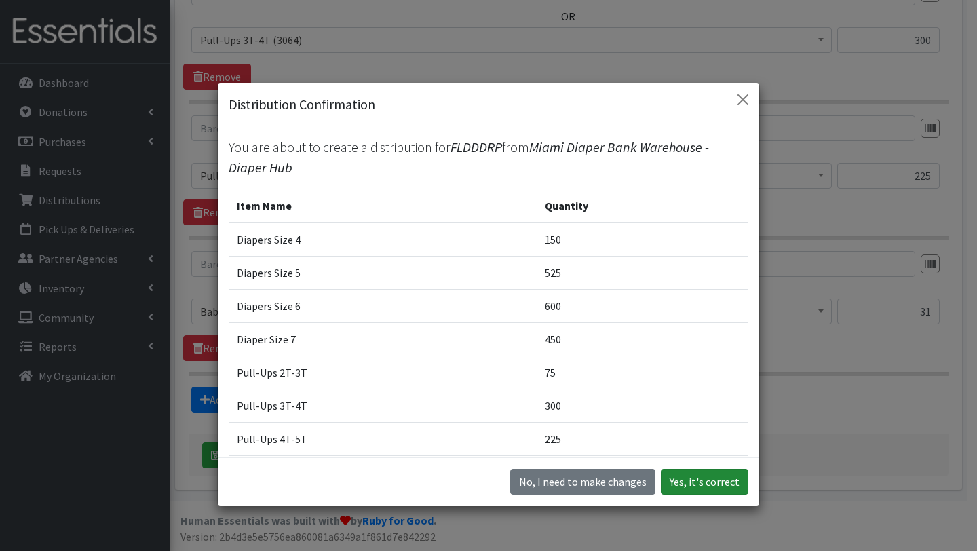
click at [699, 480] on button "Yes, it's correct" at bounding box center [705, 482] width 88 height 26
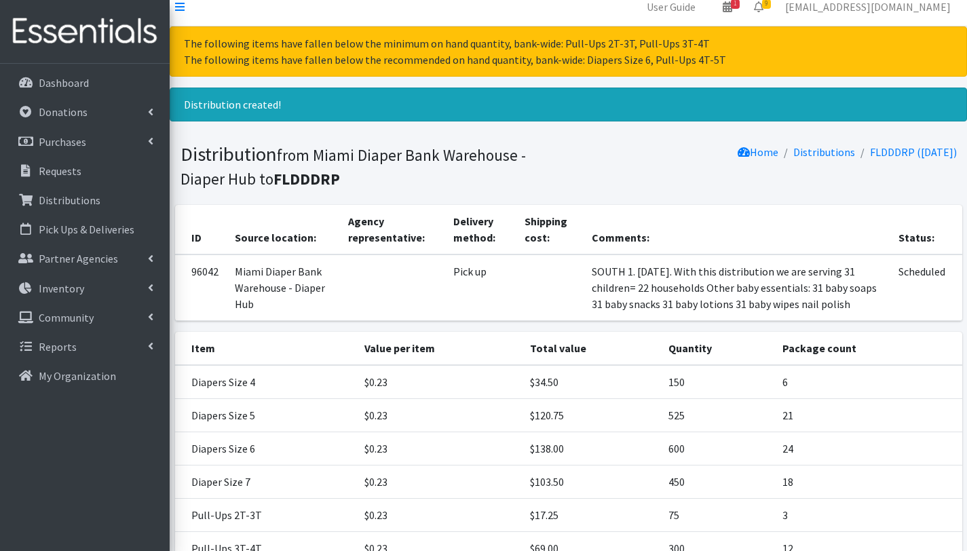
scroll to position [230, 0]
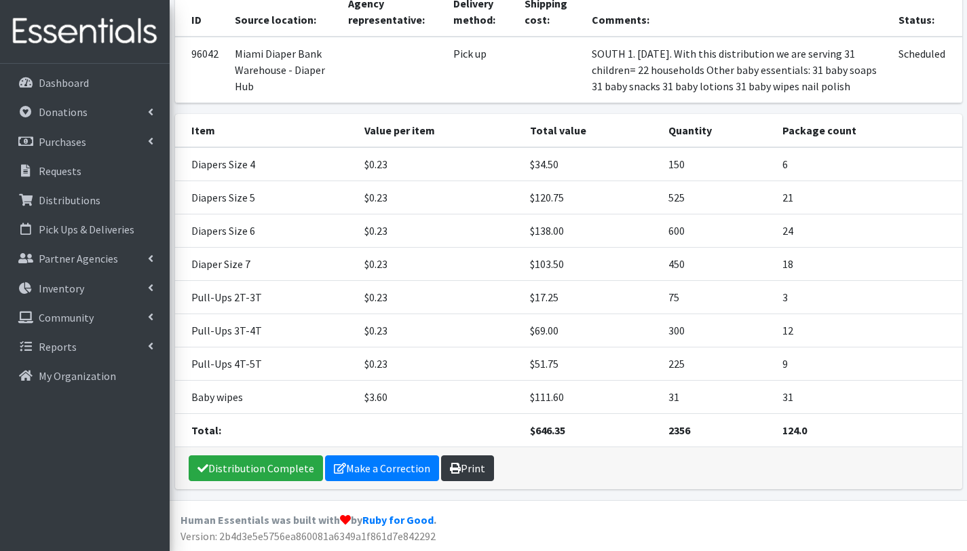
click at [473, 471] on link "Print" at bounding box center [467, 468] width 53 height 26
click at [75, 163] on link "Requests" at bounding box center [84, 170] width 159 height 27
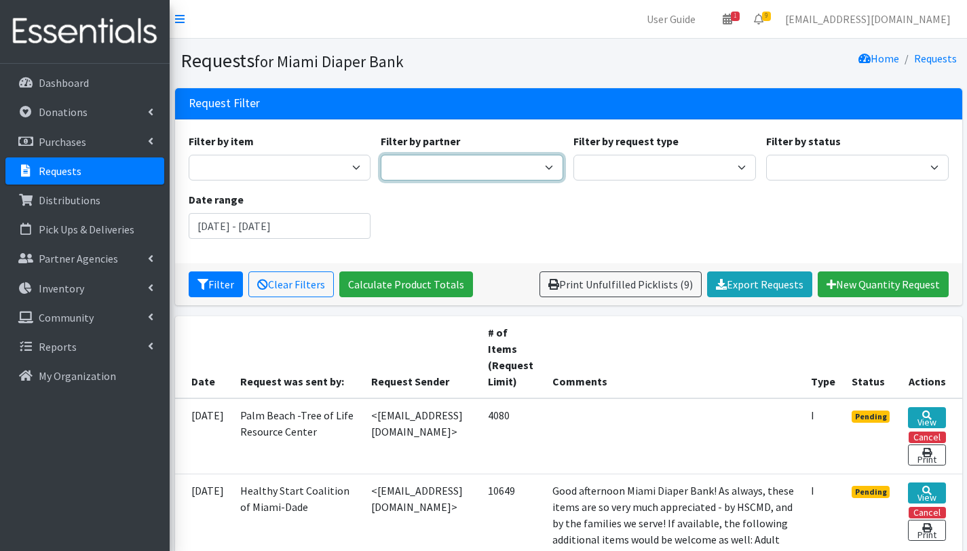
click at [511, 170] on select "A Safe Haven for Newborns Belafonte TACOLCY Center Boniface and [PERSON_NAME] F…" at bounding box center [472, 168] width 183 height 26
select select "2799"
click at [381, 155] on select "A Safe Haven for Newborns Belafonte TACOLCY Center Boniface and [PERSON_NAME] F…" at bounding box center [472, 168] width 183 height 26
click at [244, 225] on input "[DATE] - [DATE]" at bounding box center [280, 226] width 183 height 26
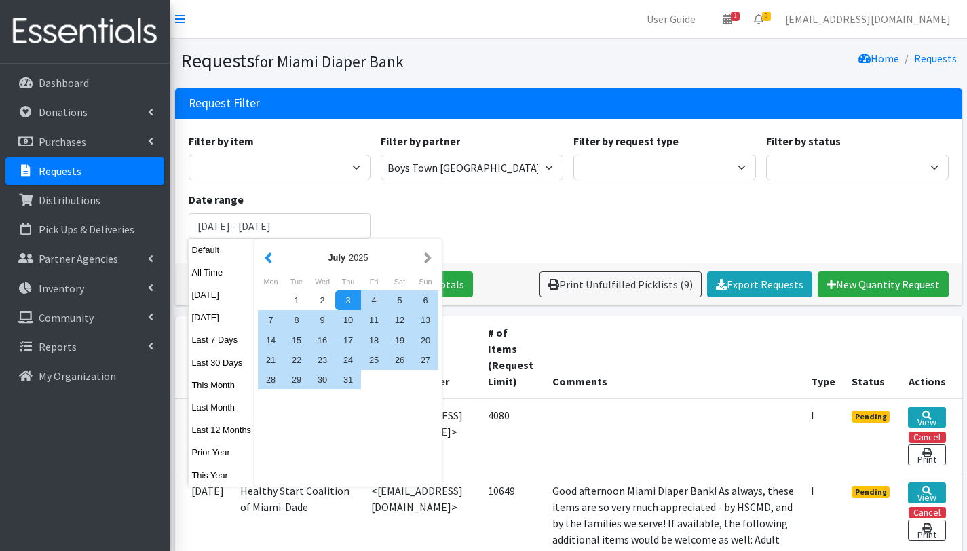
click at [271, 255] on button "button" at bounding box center [268, 257] width 14 height 17
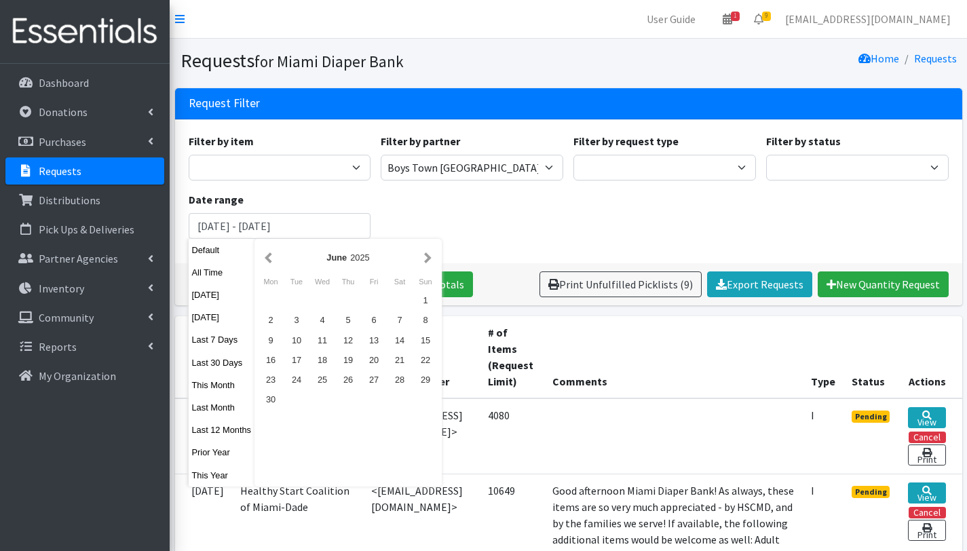
click at [271, 255] on button "button" at bounding box center [268, 257] width 14 height 17
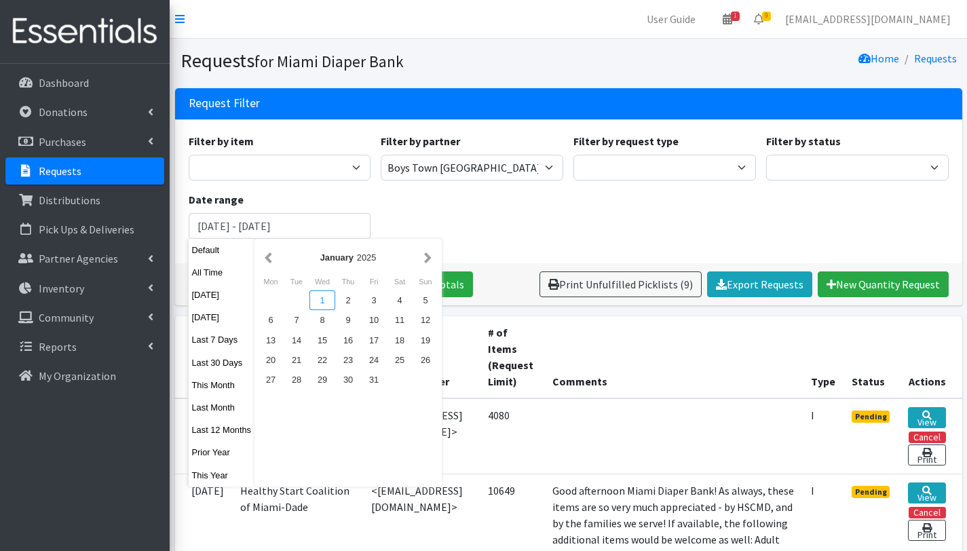
click at [316, 298] on div "1" at bounding box center [322, 300] width 26 height 20
click at [427, 255] on button "button" at bounding box center [428, 257] width 14 height 17
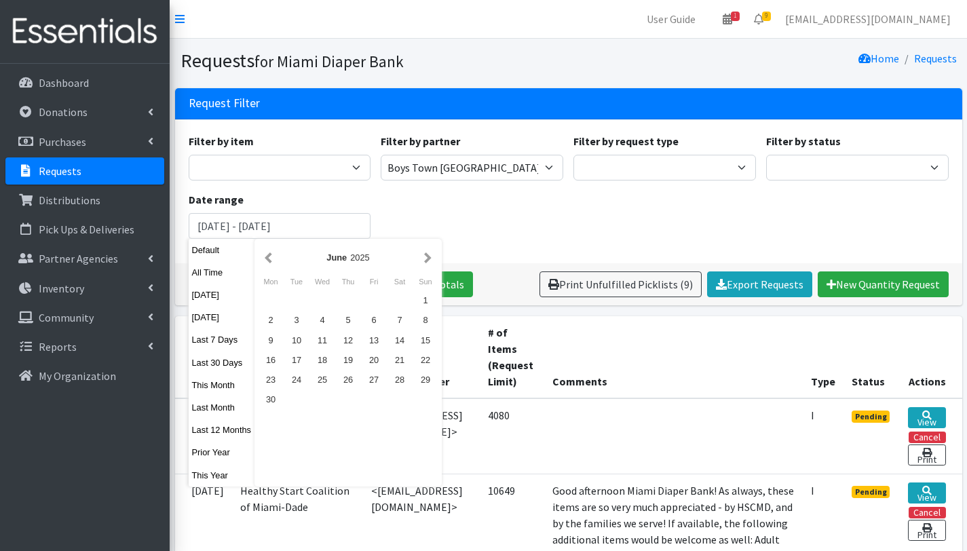
click at [427, 255] on button "button" at bounding box center [428, 257] width 14 height 17
click at [432, 259] on button "button" at bounding box center [428, 257] width 14 height 17
click at [324, 298] on div "3" at bounding box center [322, 300] width 26 height 20
type input "[DATE] - [DATE]"
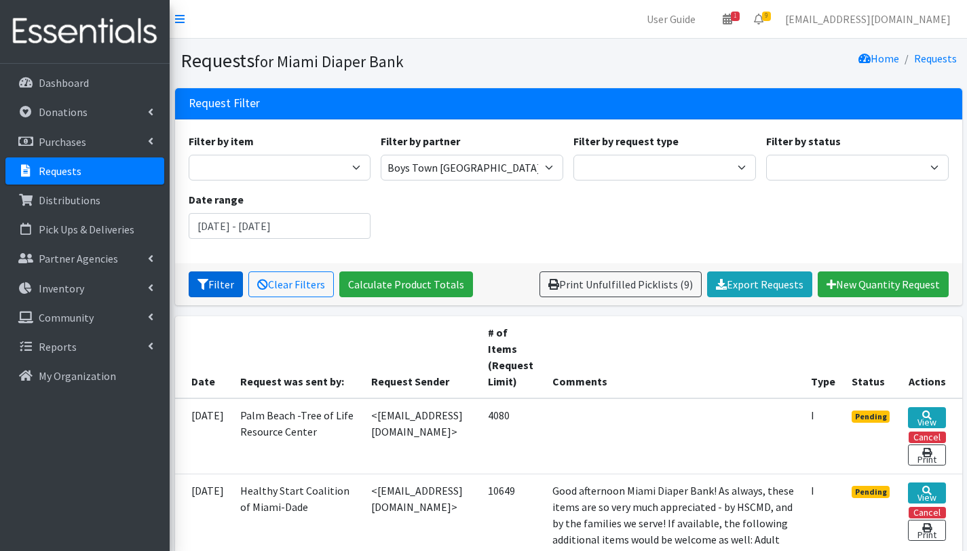
click at [218, 286] on button "Filter" at bounding box center [216, 284] width 54 height 26
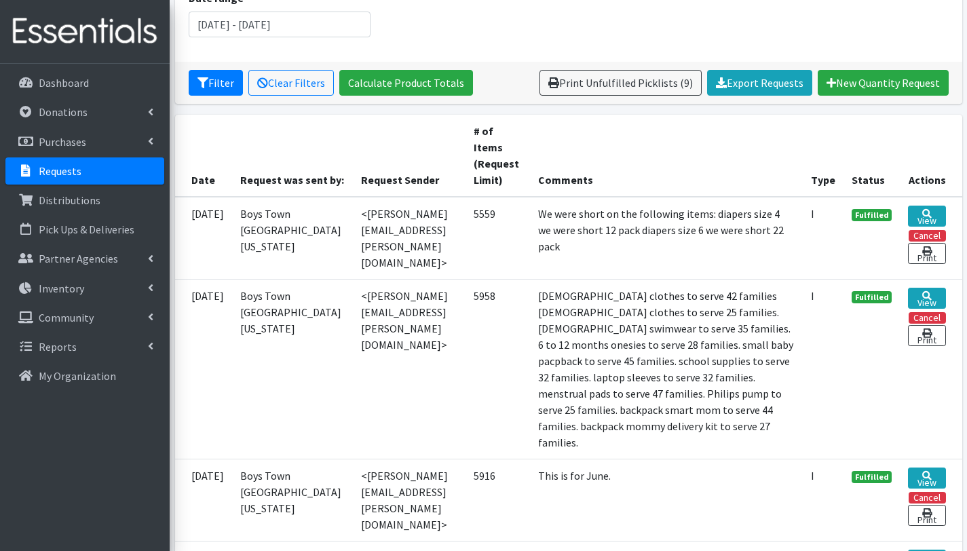
scroll to position [171, 0]
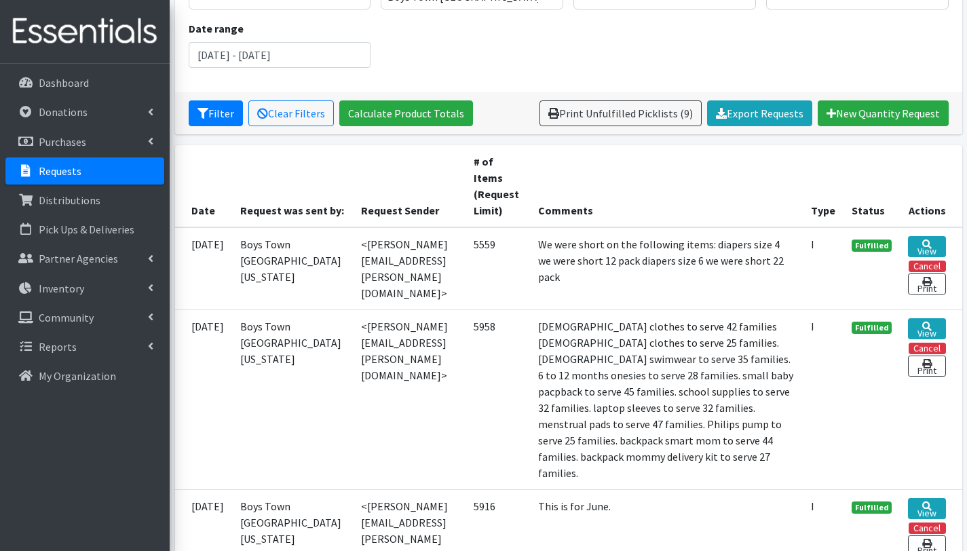
drag, startPoint x: 543, startPoint y: 227, endPoint x: 821, endPoint y: 246, distance: 278.2
click at [821, 246] on tr "[DATE] Boys Town [GEOGRAPHIC_DATA][US_STATE] <[PERSON_NAME][EMAIL_ADDRESS][PERS…" at bounding box center [568, 268] width 787 height 83
copy tr "We were short on the following items: diapers size 4 we were short 12 pack diap…"
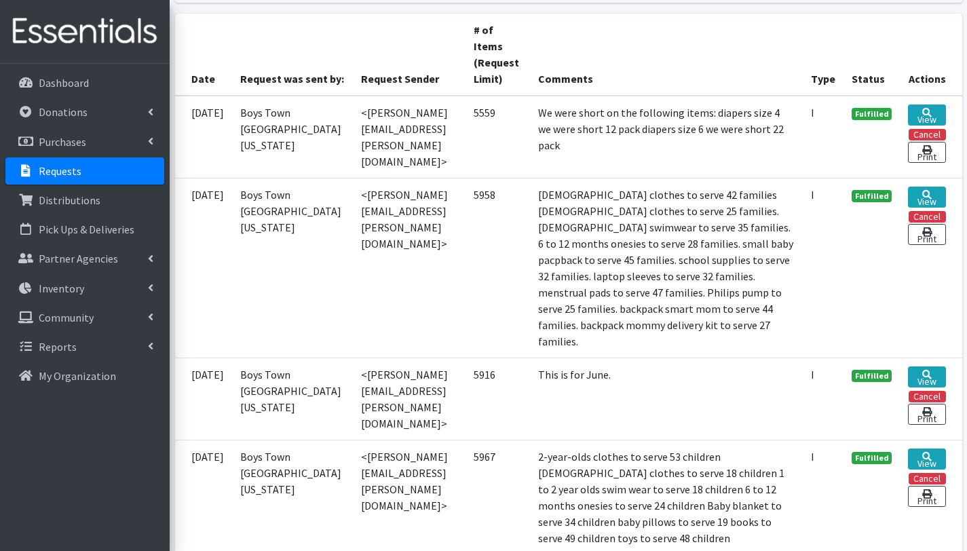
scroll to position [476, 0]
